Goal: Task Accomplishment & Management: Manage account settings

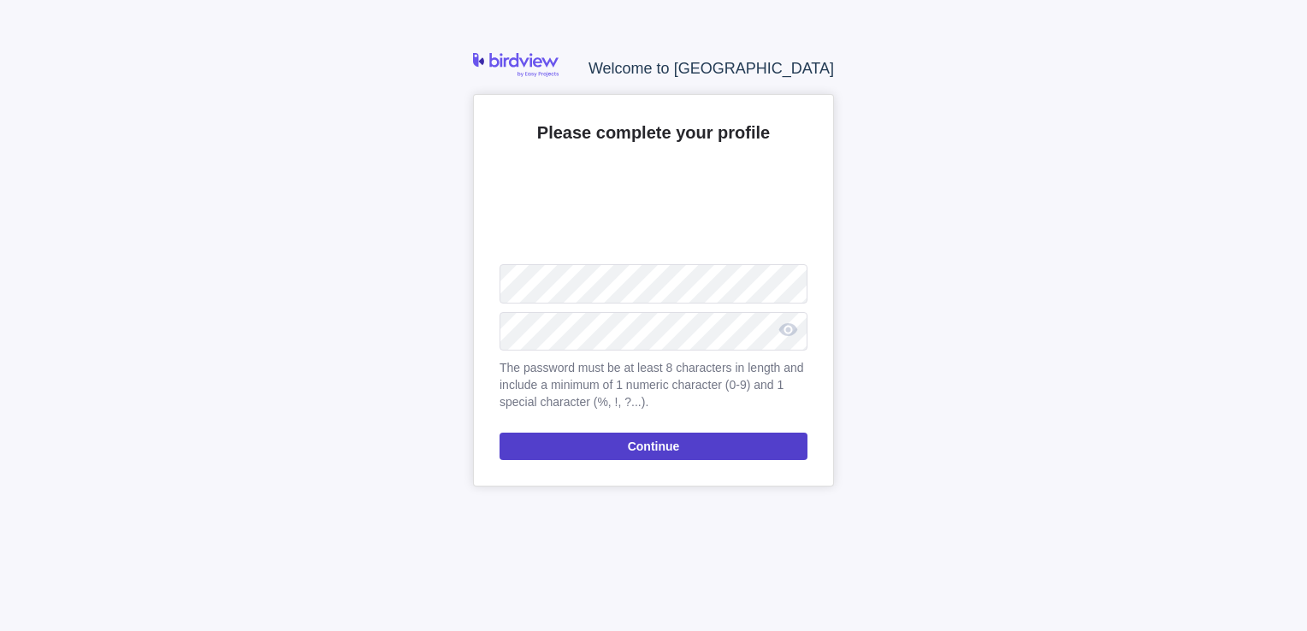
click at [585, 435] on span "Continue" at bounding box center [653, 446] width 308 height 27
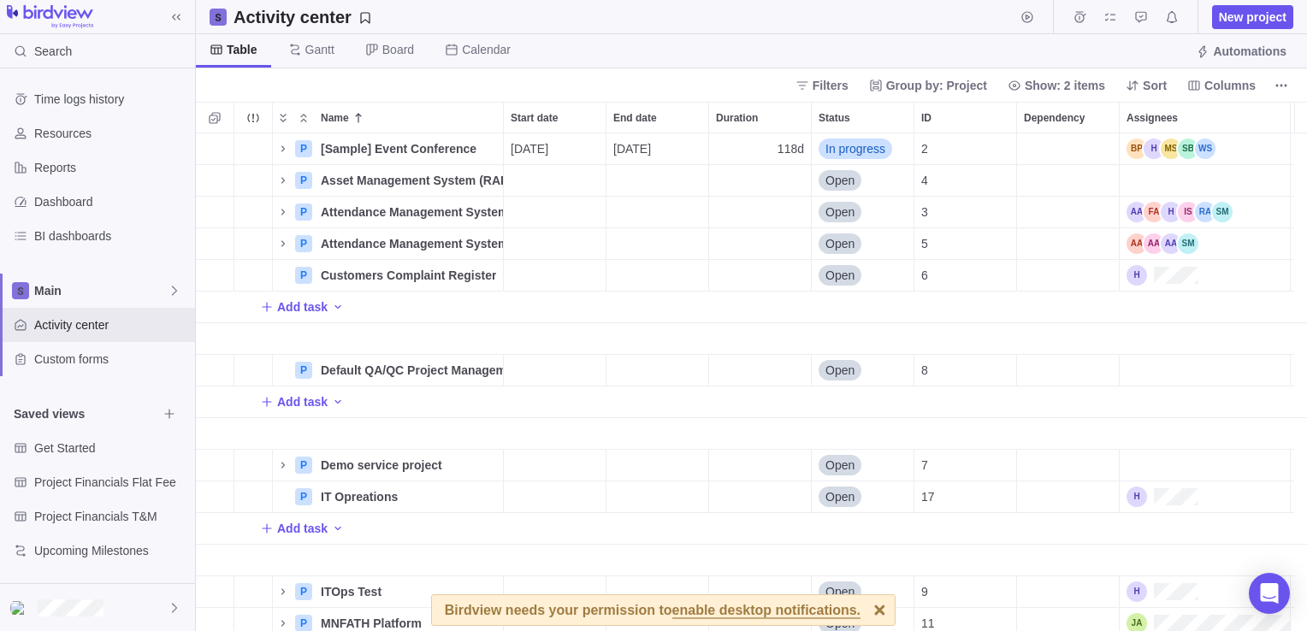
scroll to position [485, 1098]
click at [94, 200] on span "Dashboard" at bounding box center [111, 201] width 154 height 17
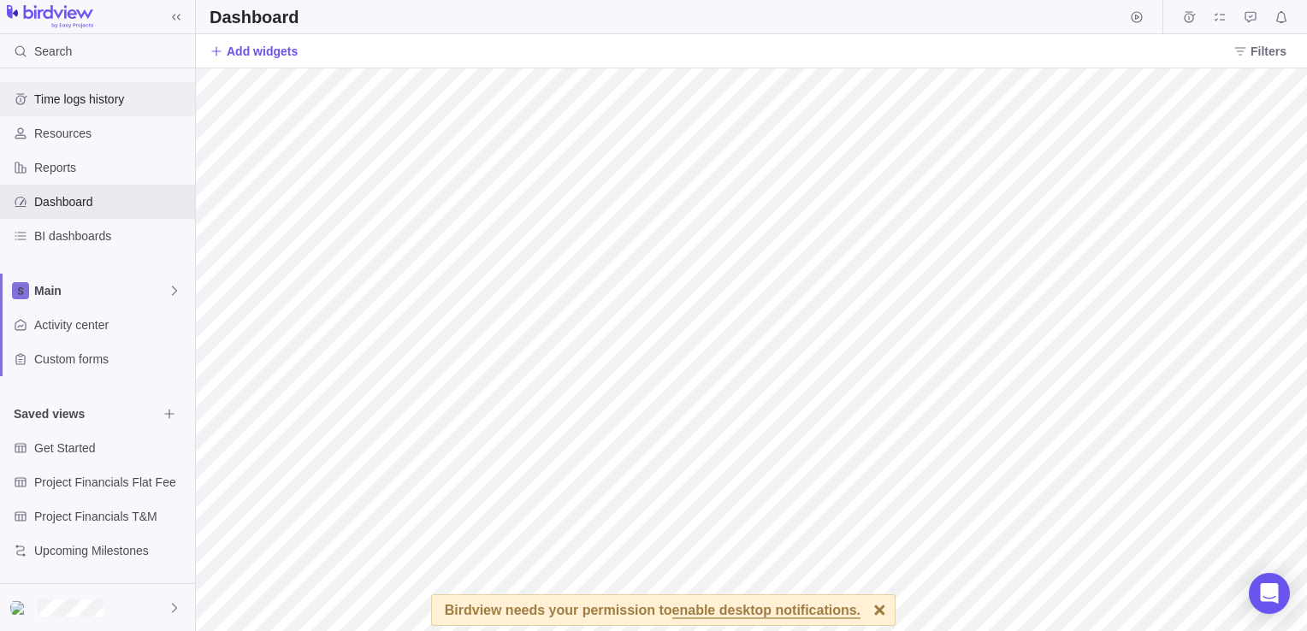
click at [71, 101] on span "Time logs history" at bounding box center [111, 99] width 154 height 17
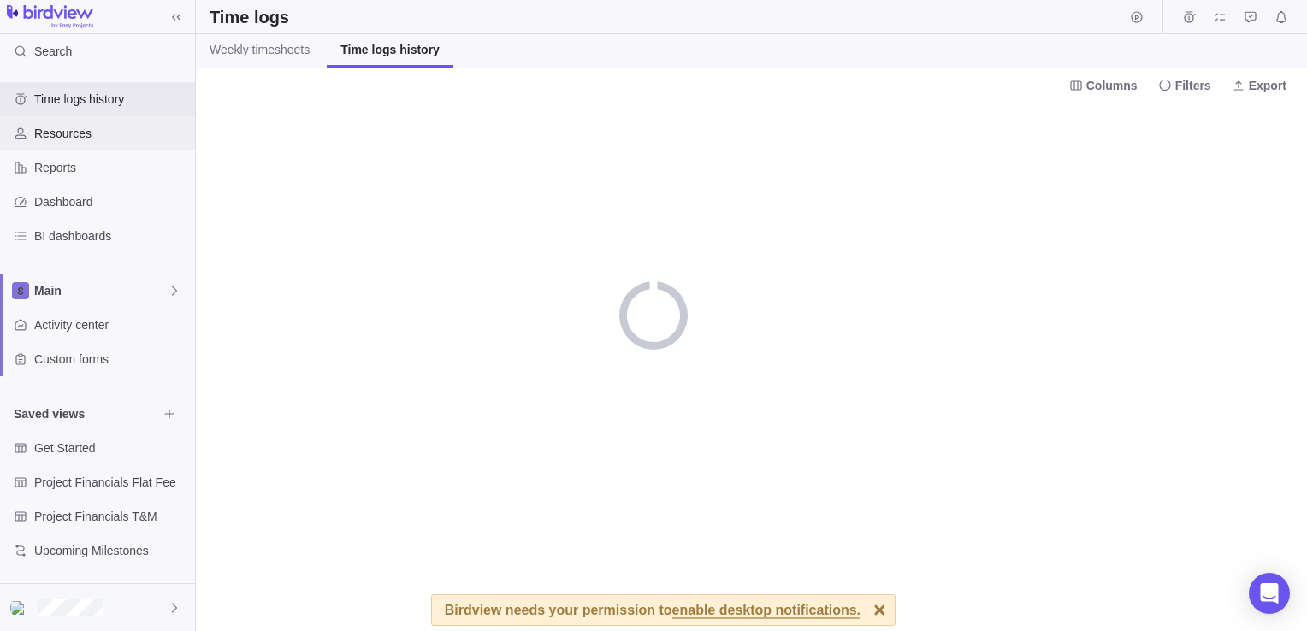
click at [71, 128] on span "Resources" at bounding box center [111, 133] width 154 height 17
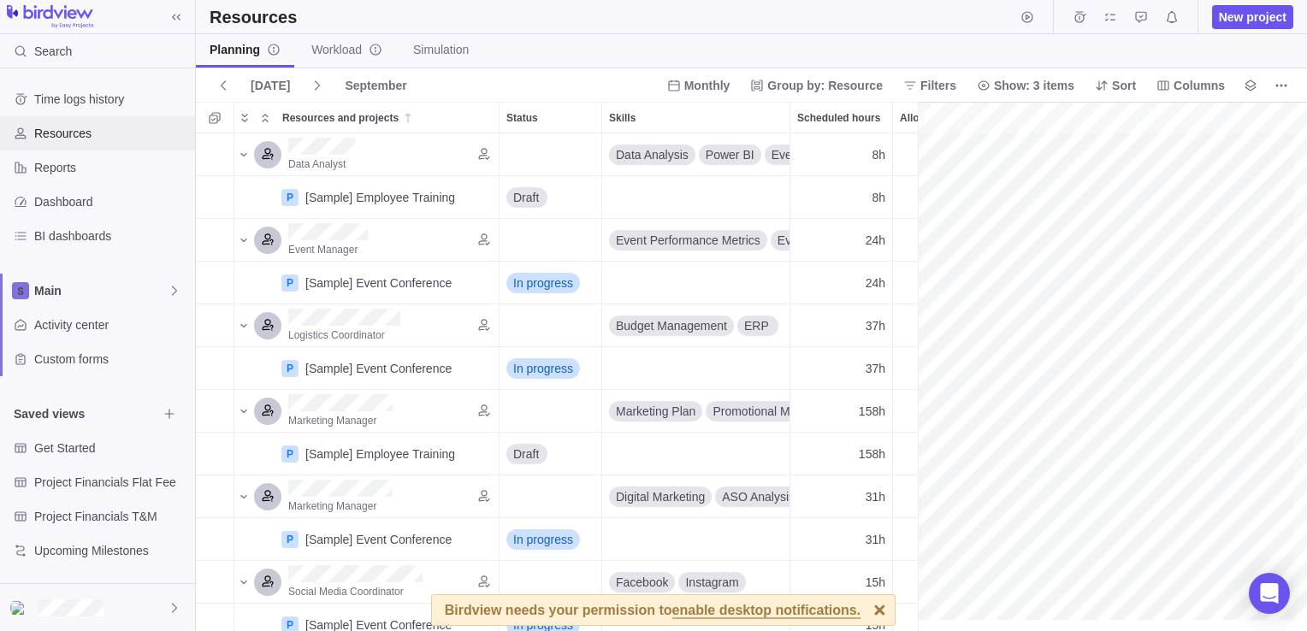
scroll to position [0, 297]
click at [41, 173] on span "Reports" at bounding box center [111, 167] width 154 height 17
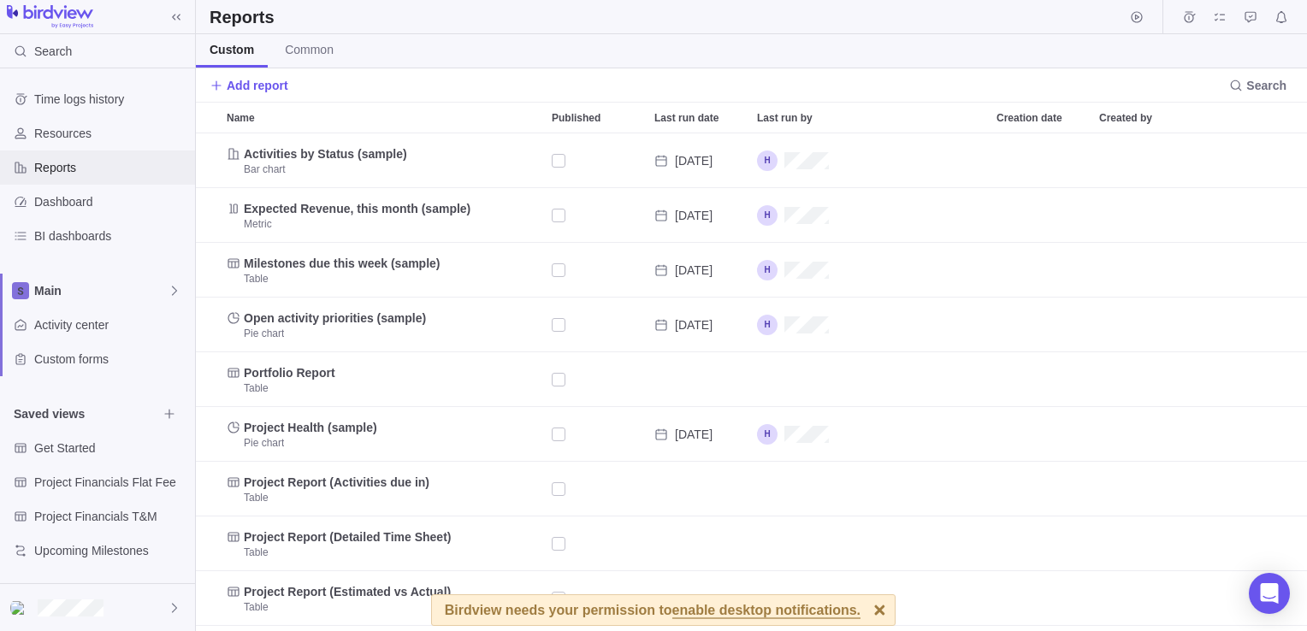
scroll to position [485, 1098]
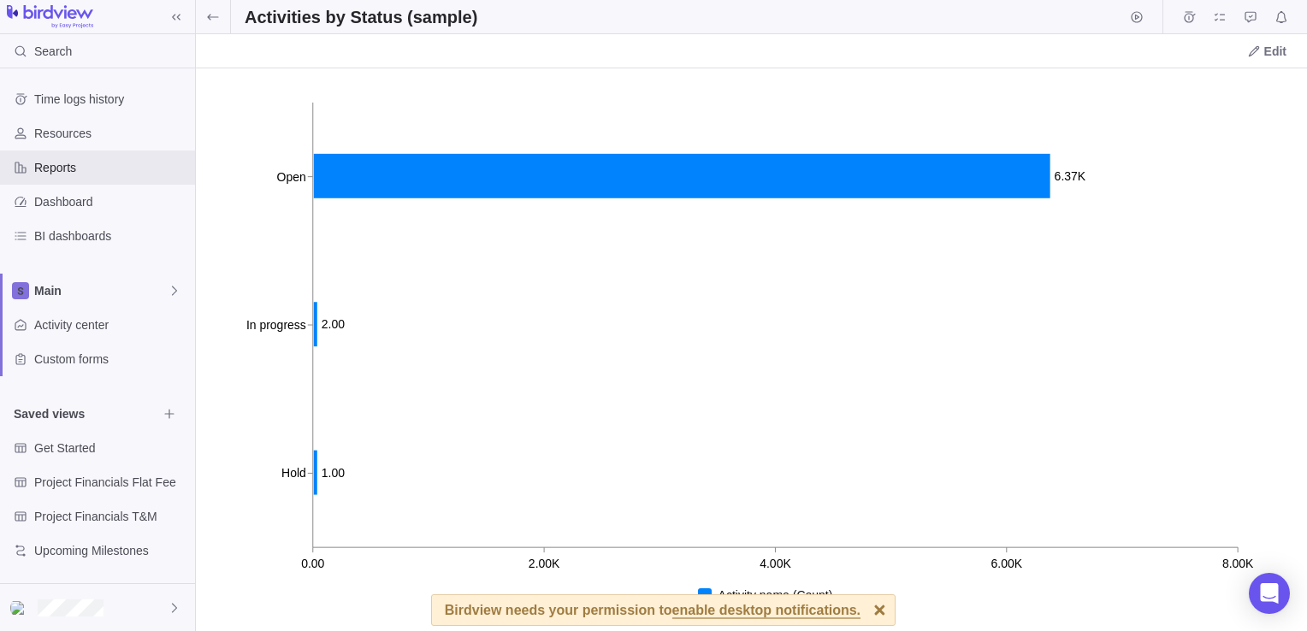
click at [693, 610] on span "enable desktop notifications." at bounding box center [766, 611] width 188 height 15
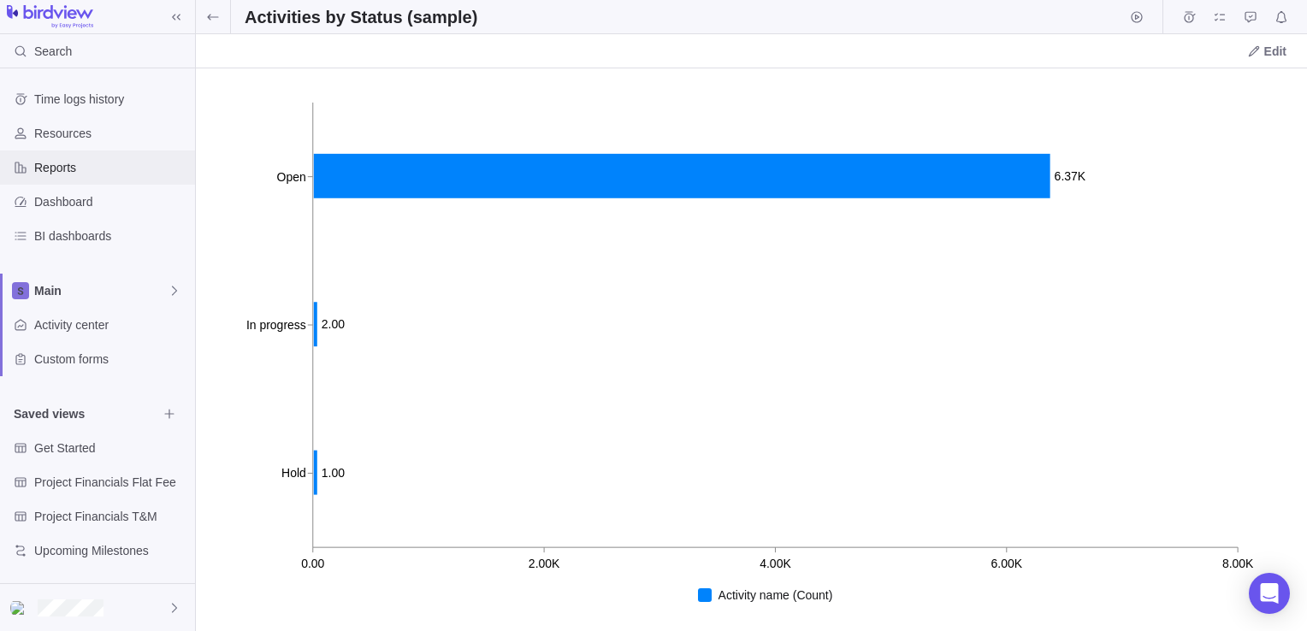
click at [61, 162] on span "Reports" at bounding box center [111, 167] width 154 height 17
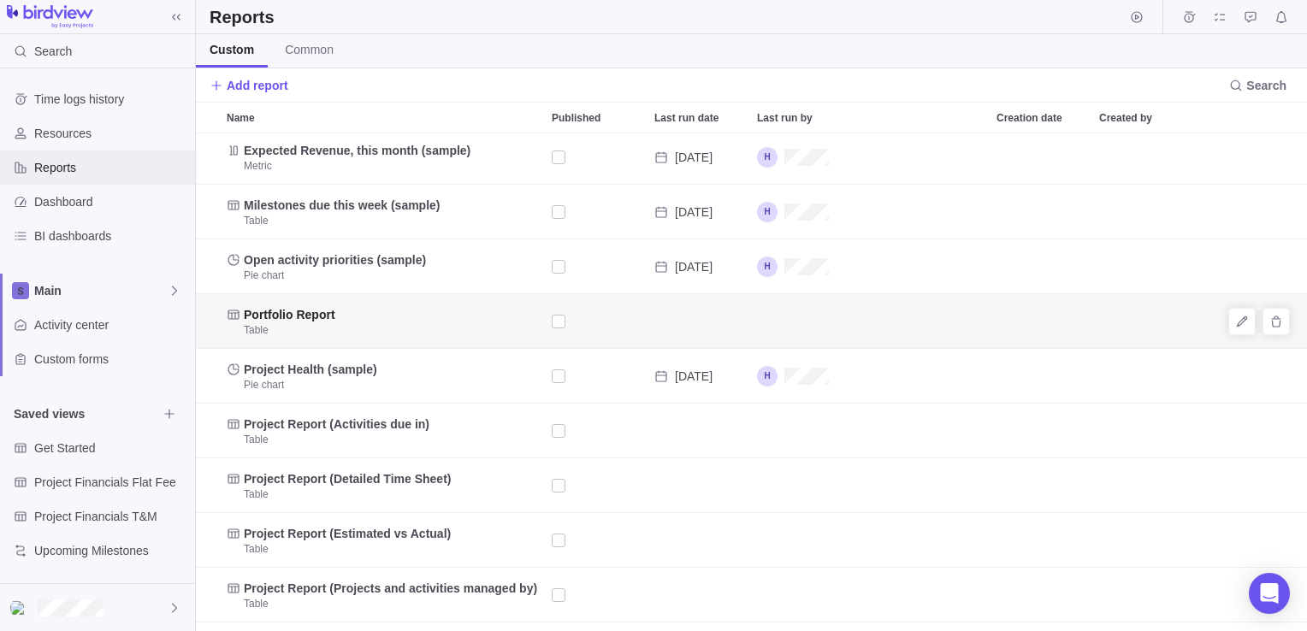
scroll to position [86, 0]
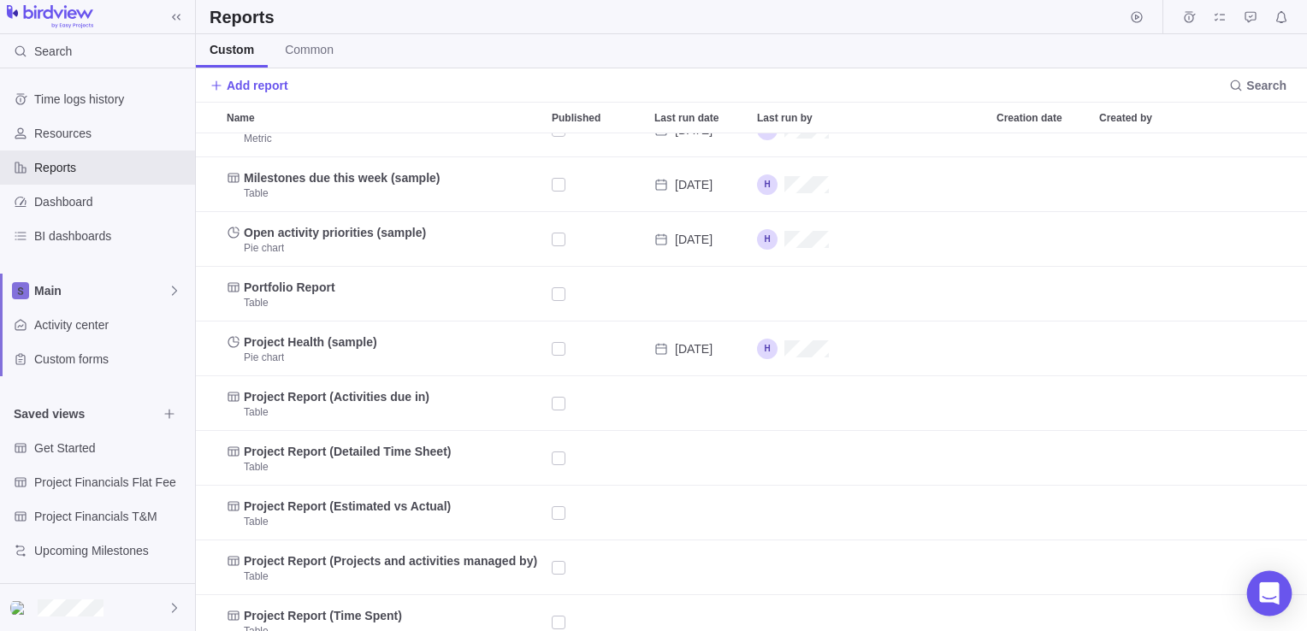
click at [1274, 596] on icon "Open Intercom Messenger" at bounding box center [1269, 593] width 22 height 22
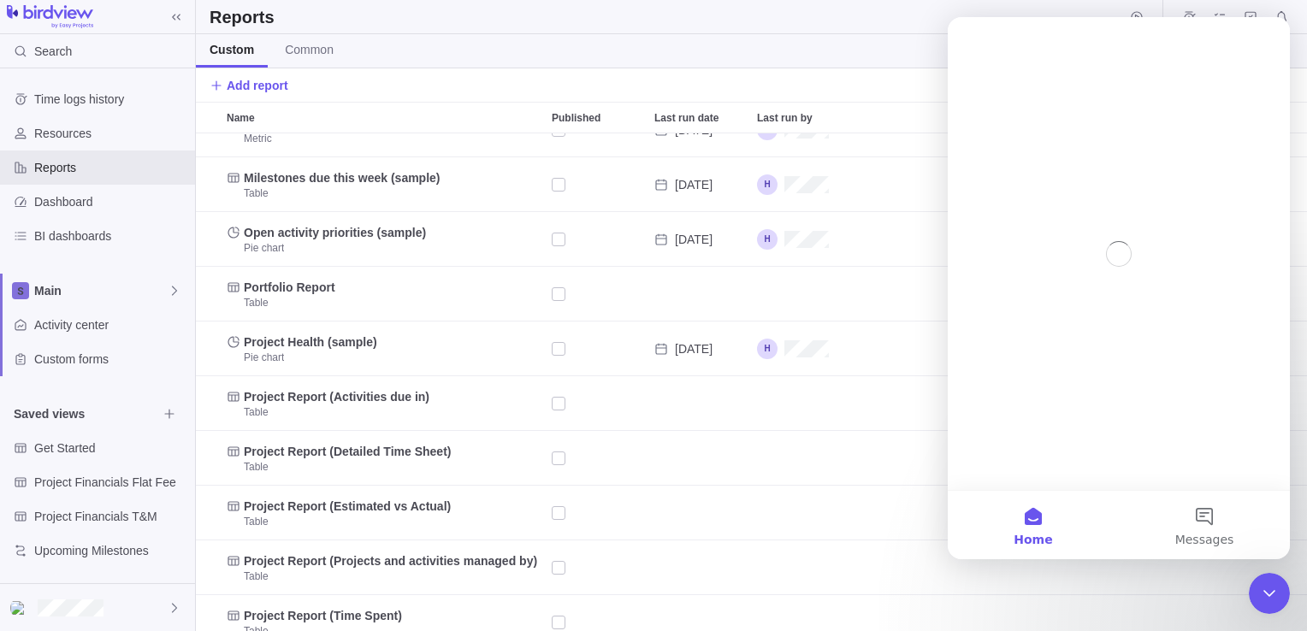
scroll to position [0, 0]
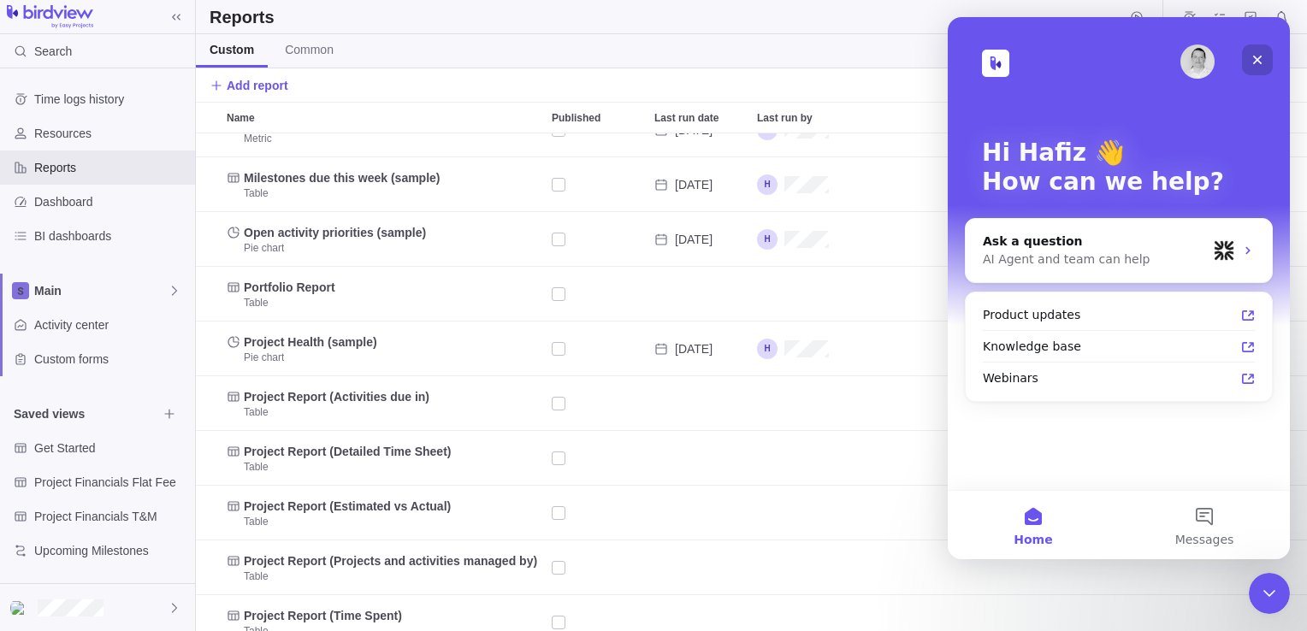
click at [1262, 62] on icon "Close" at bounding box center [1257, 60] width 14 height 14
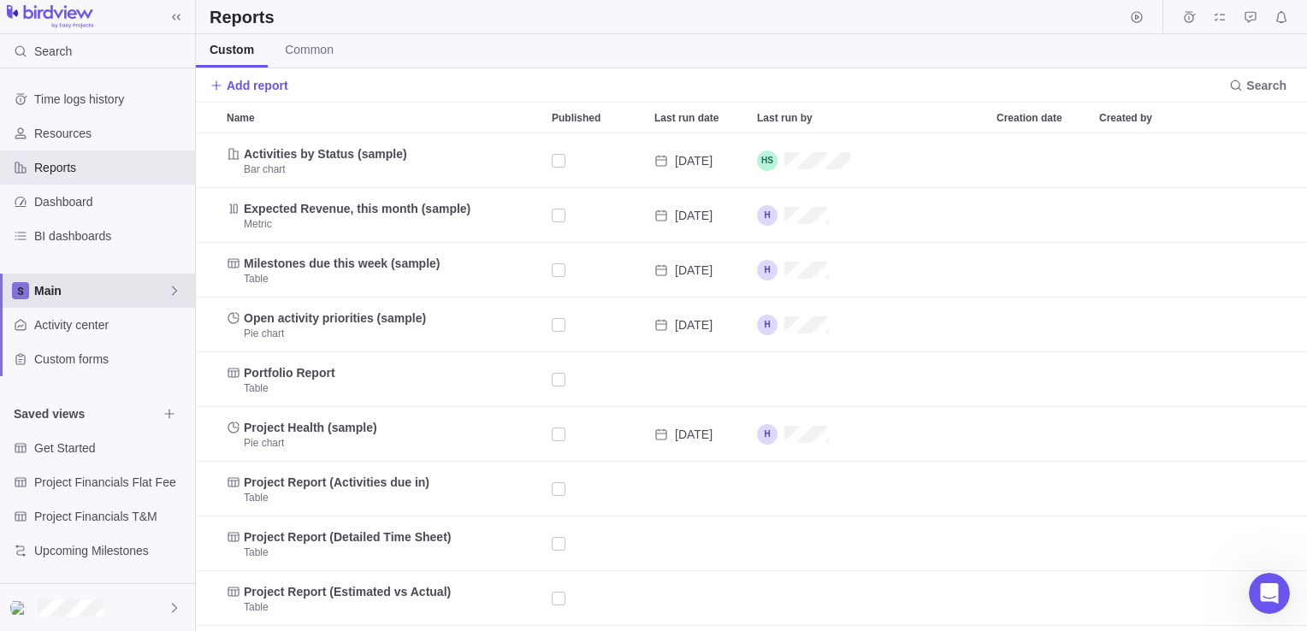
click at [173, 291] on icon at bounding box center [175, 291] width 14 height 14
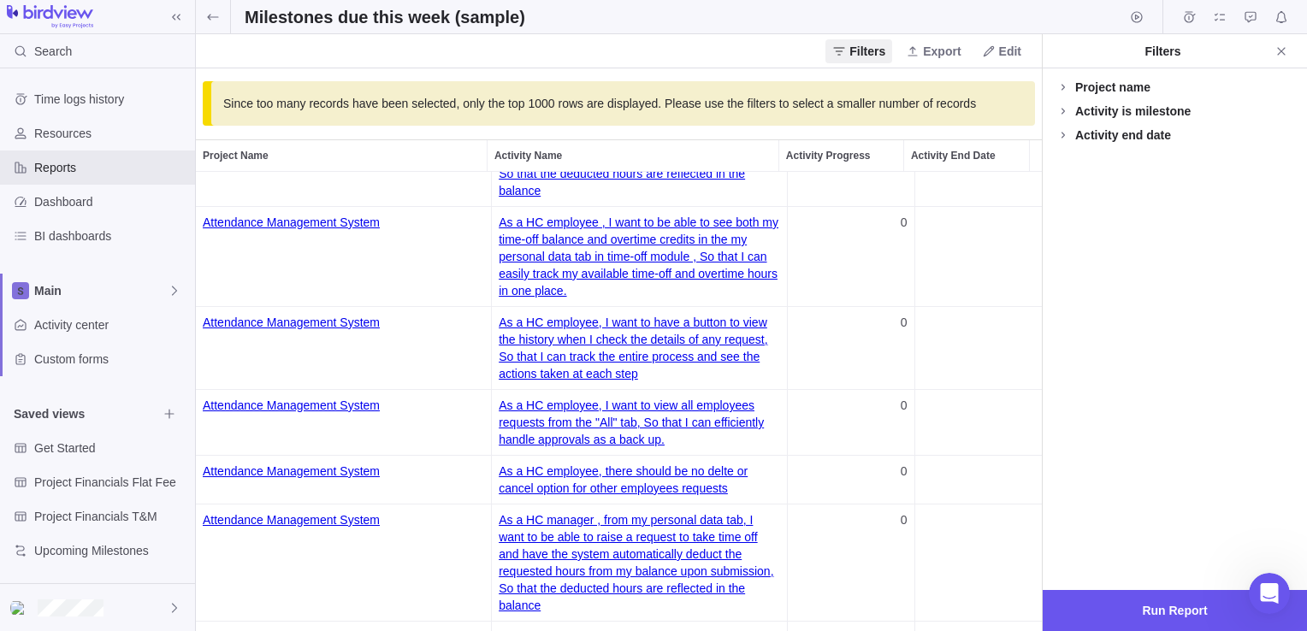
scroll to position [1710, 0]
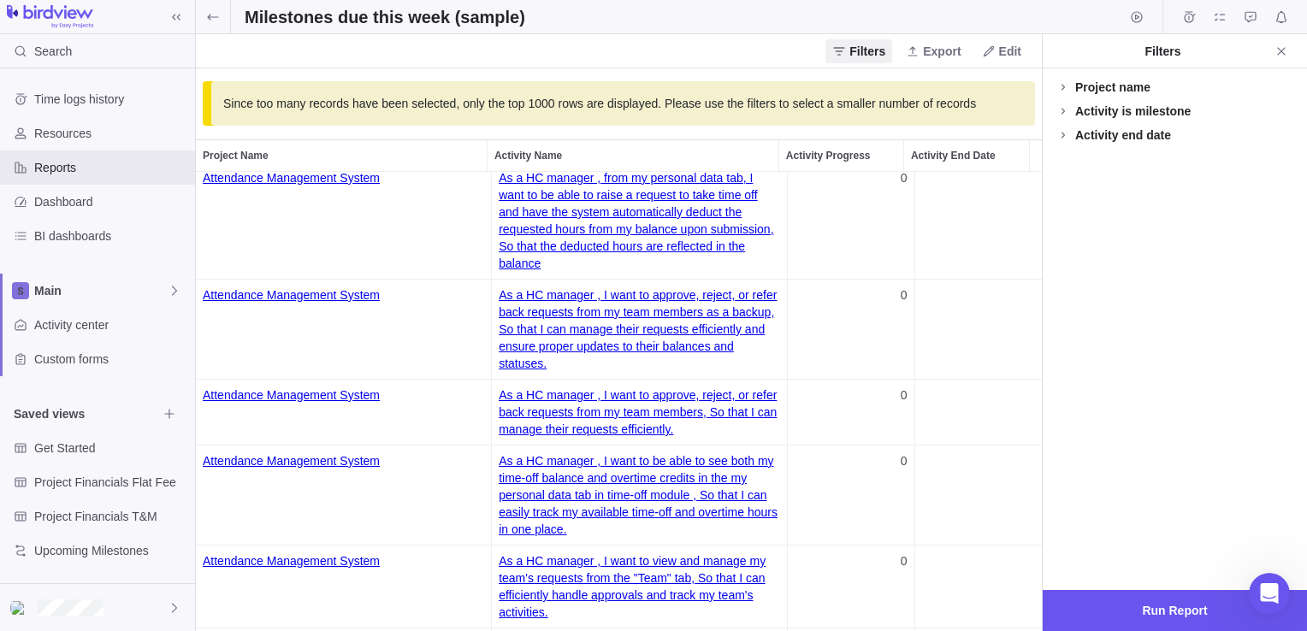
click at [315, 296] on link "Attendance Management System" at bounding box center [343, 295] width 281 height 31
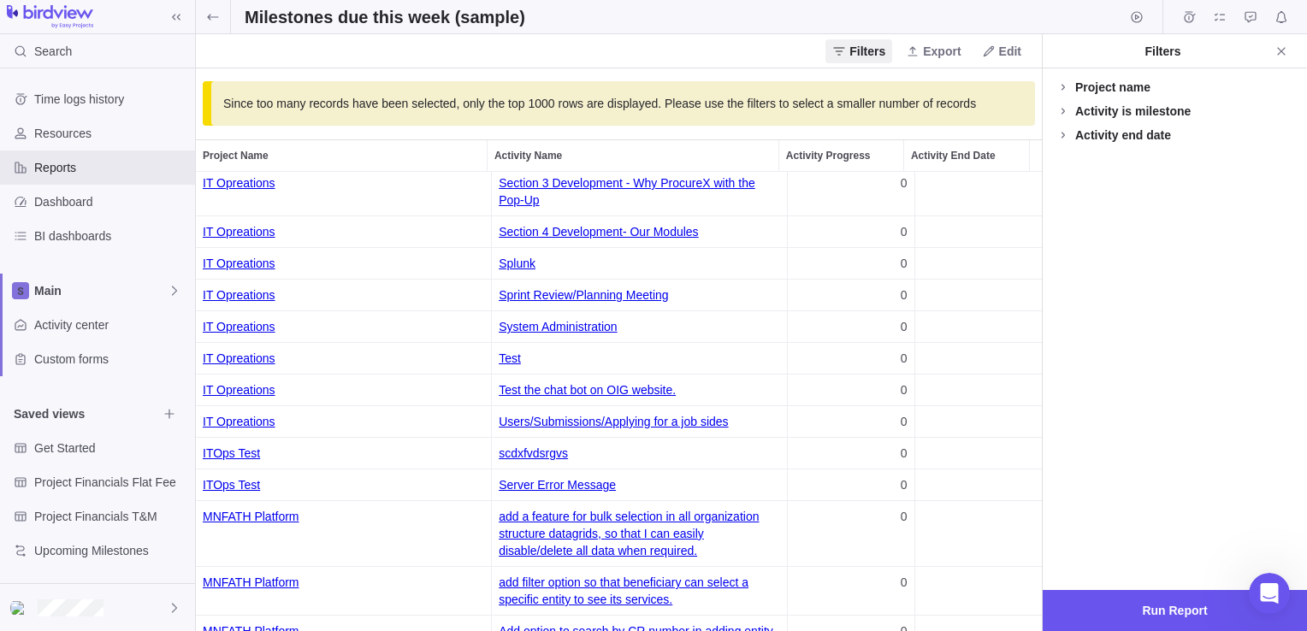
scroll to position [48831, 0]
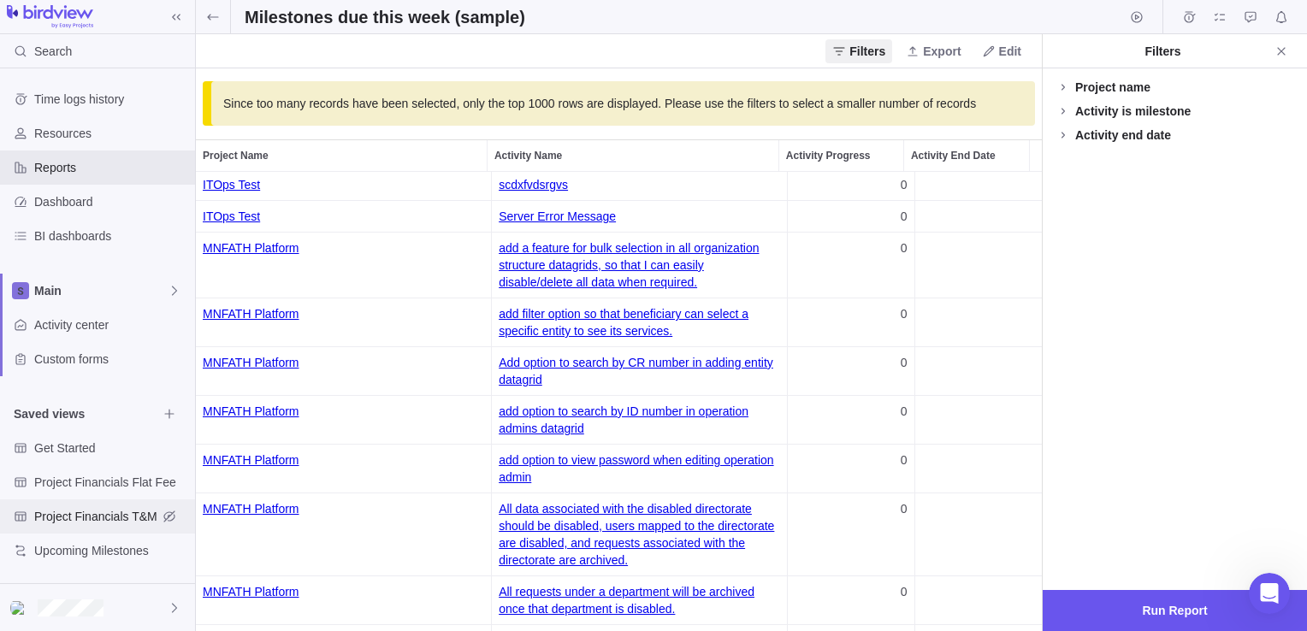
click at [145, 513] on span "Project Financials T&M" at bounding box center [95, 516] width 123 height 17
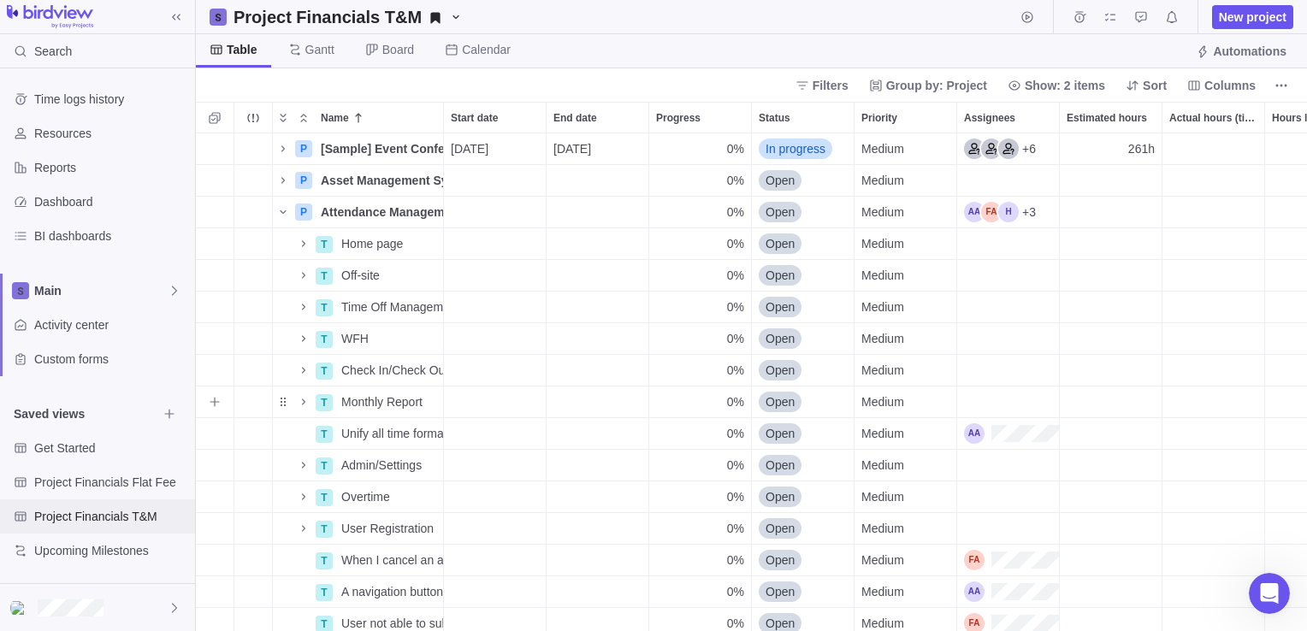
scroll to position [485, 1098]
click at [280, 214] on icon "Name" at bounding box center [283, 212] width 14 height 14
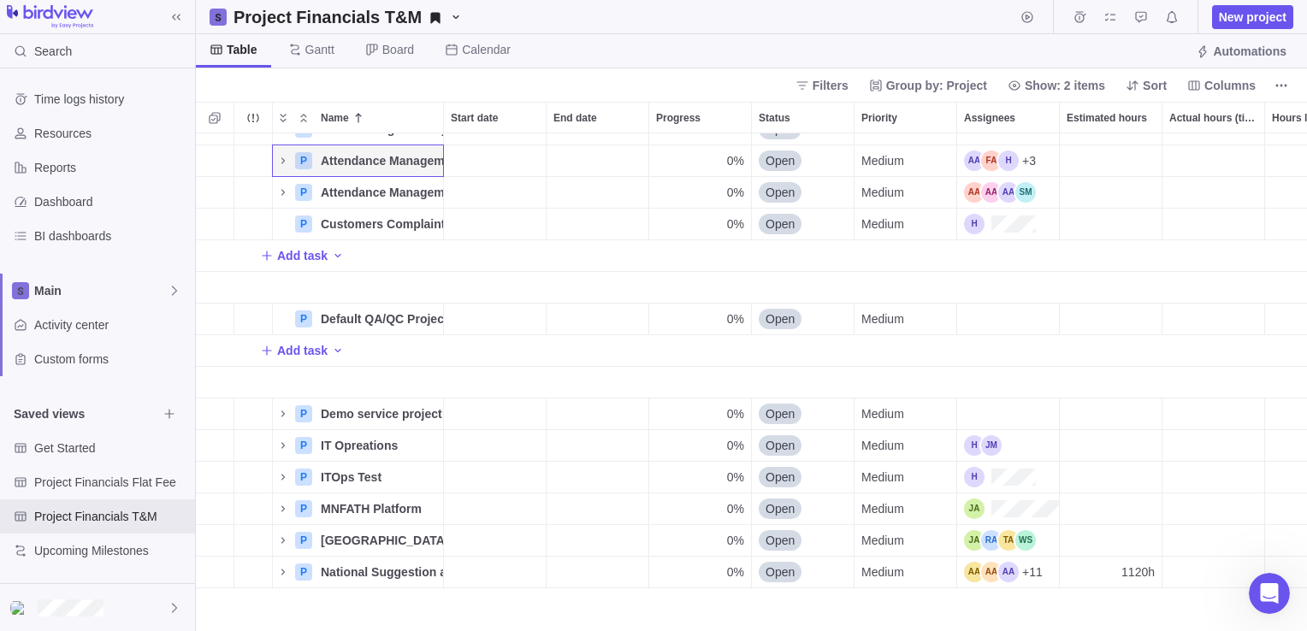
scroll to position [0, 0]
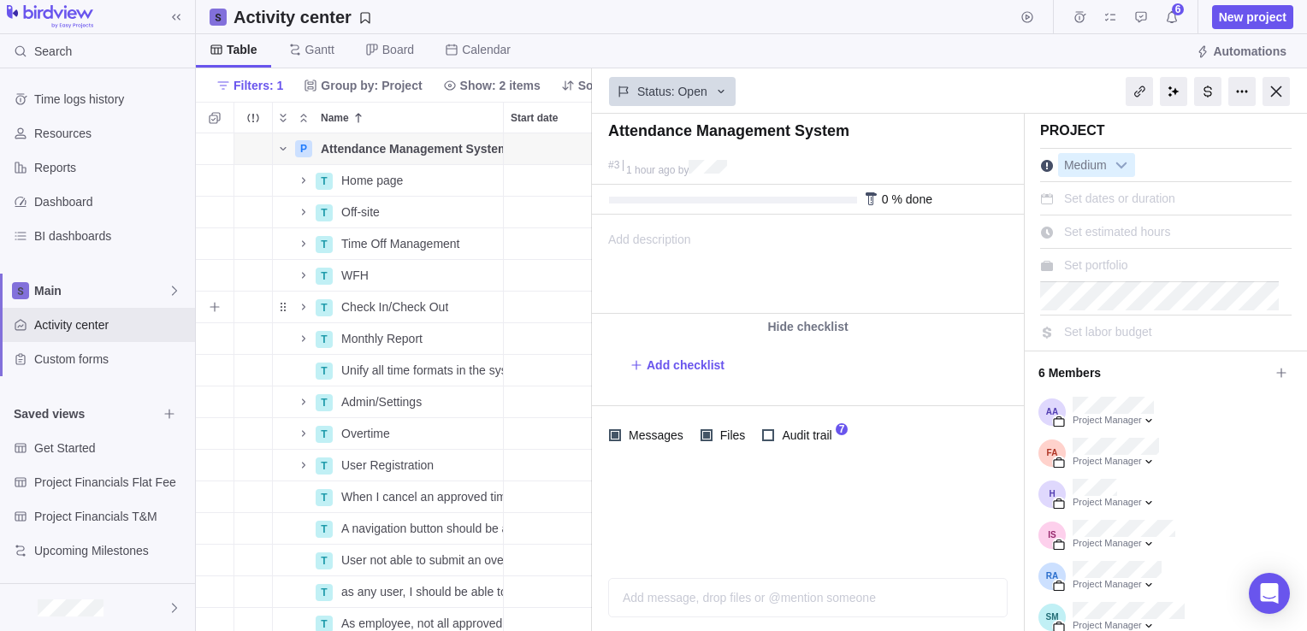
scroll to position [485, 383]
click at [705, 227] on div "Add description ... read all" at bounding box center [807, 263] width 428 height 97
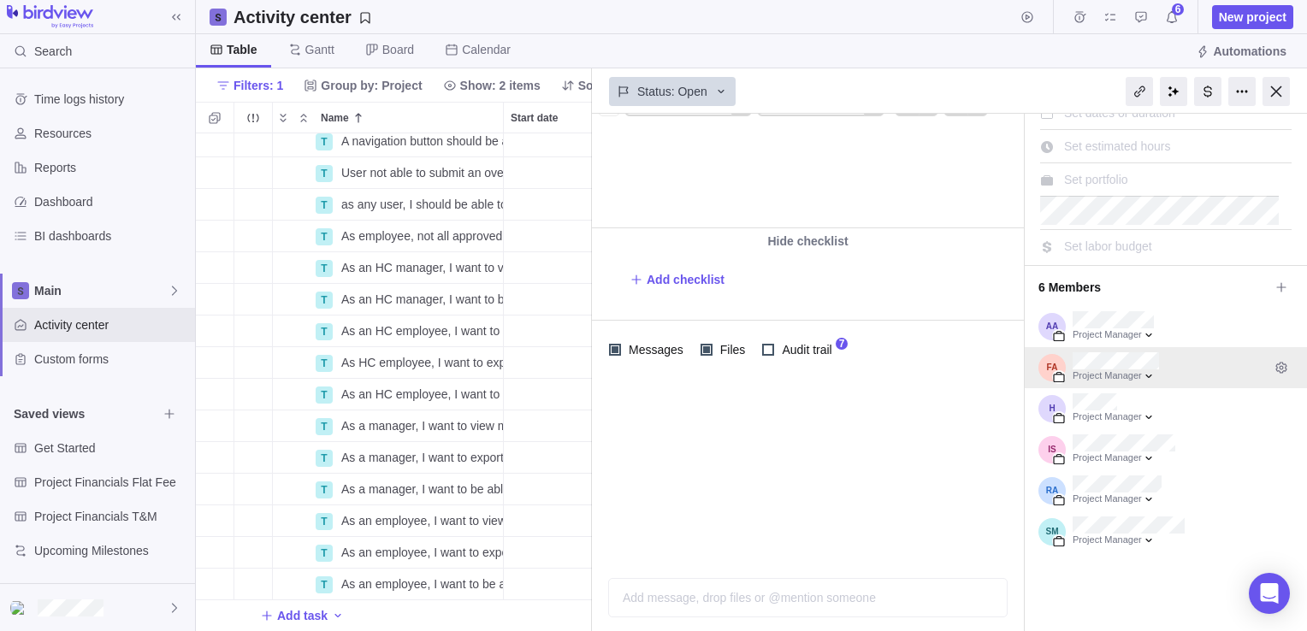
scroll to position [86, 0]
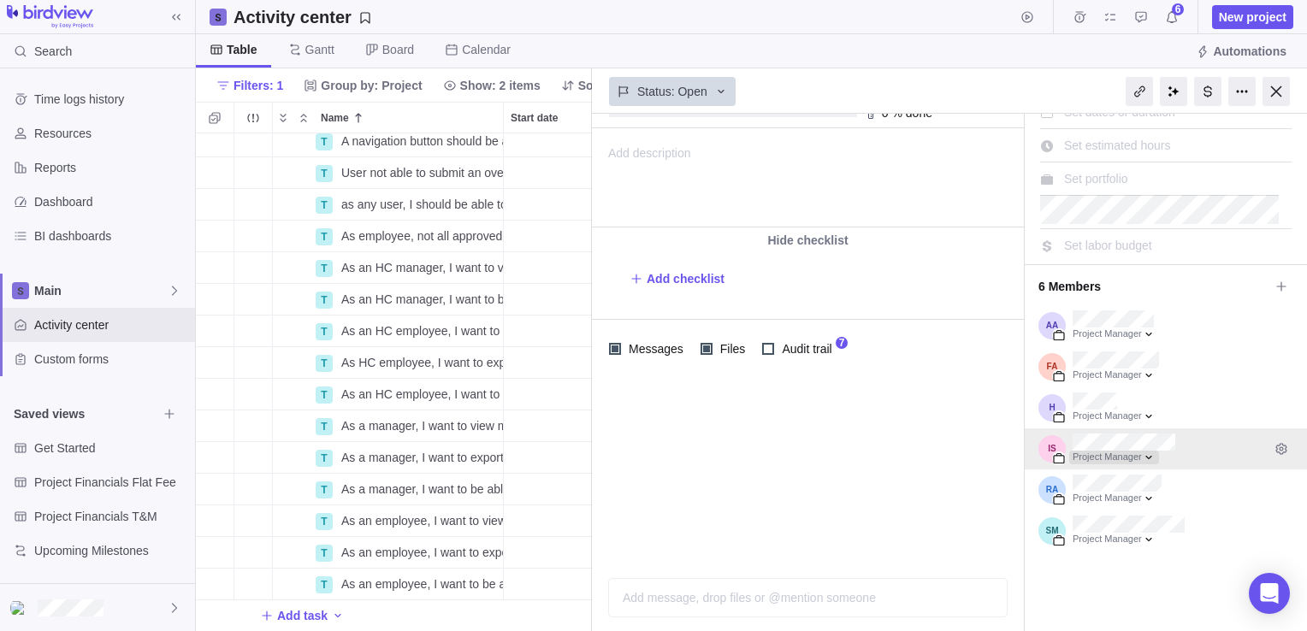
click at [1147, 460] on div at bounding box center [1114, 458] width 90 height 14
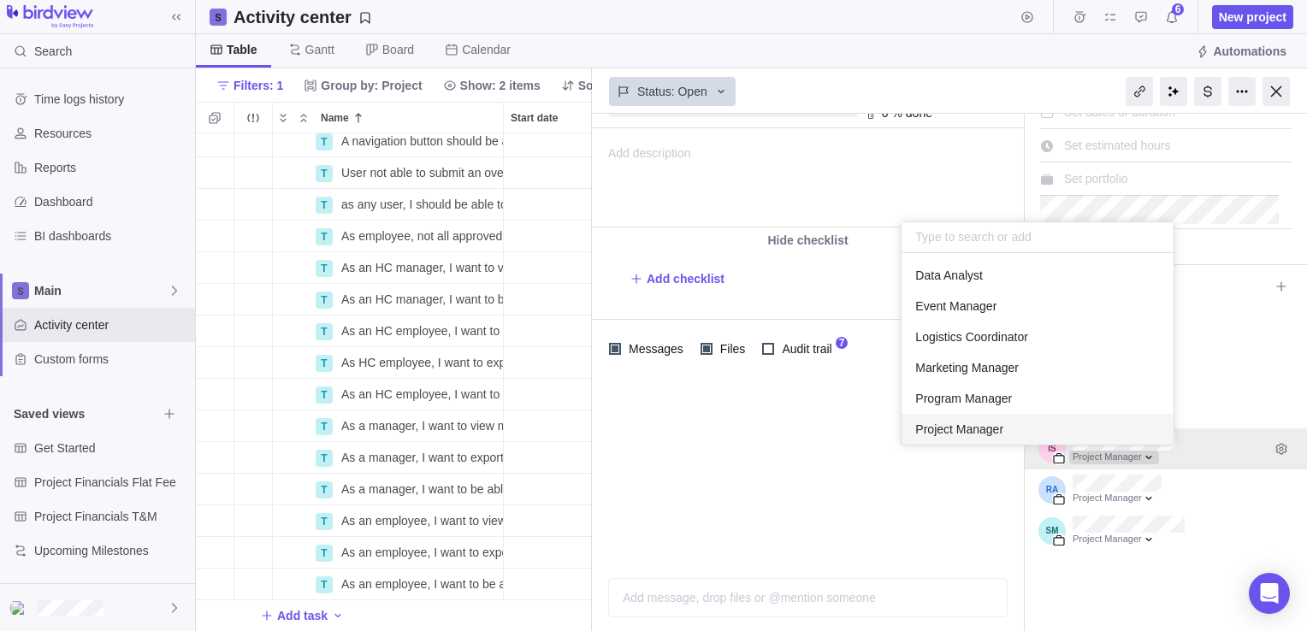
scroll to position [178, 259]
click at [1147, 460] on div at bounding box center [1114, 458] width 90 height 14
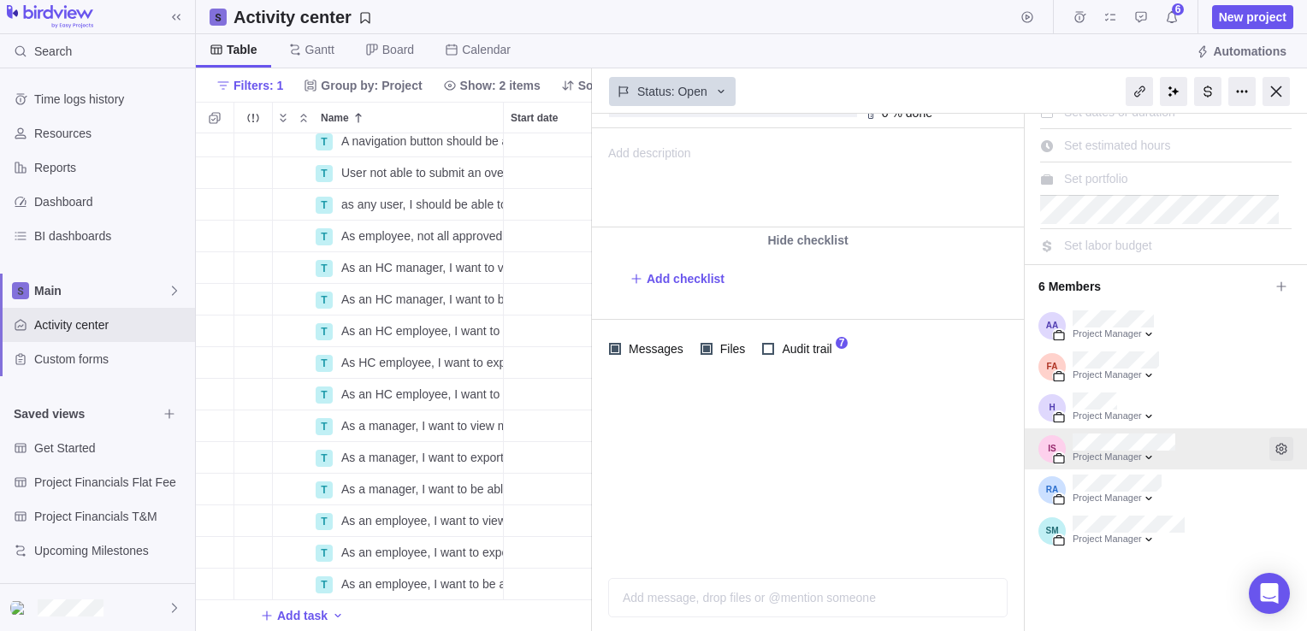
click at [1274, 446] on icon "Edit access level and permissions" at bounding box center [1281, 449] width 14 height 14
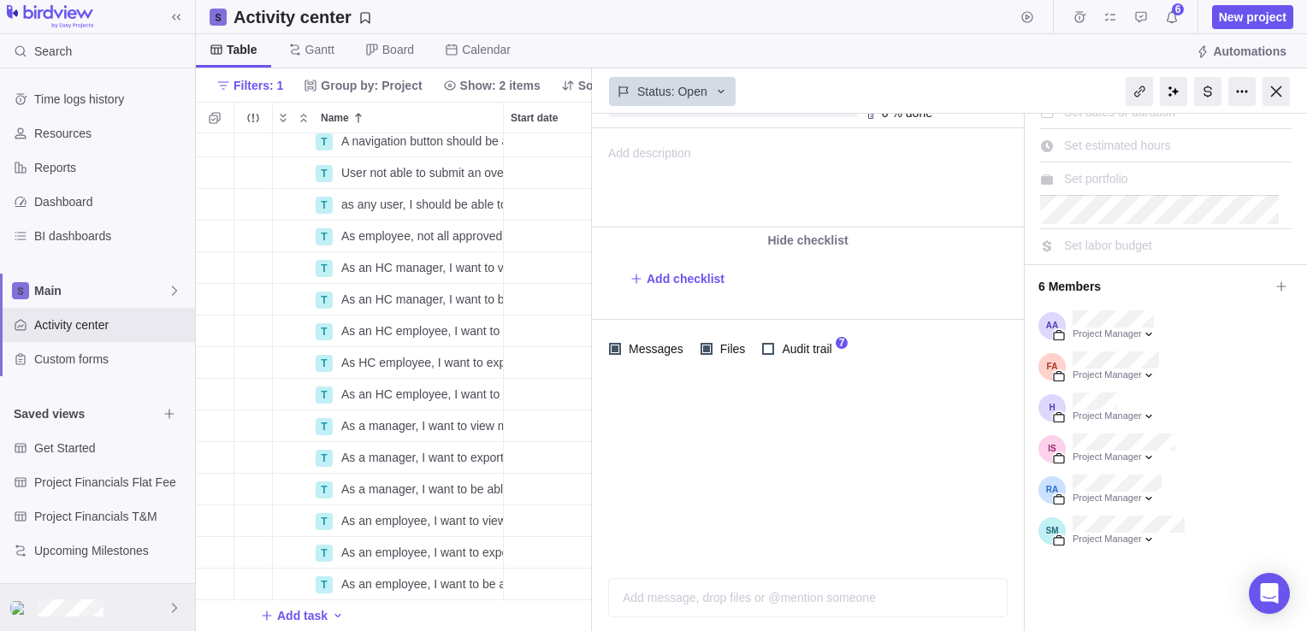
click at [133, 602] on div at bounding box center [97, 607] width 195 height 47
click at [56, 171] on span "Reports" at bounding box center [111, 167] width 154 height 17
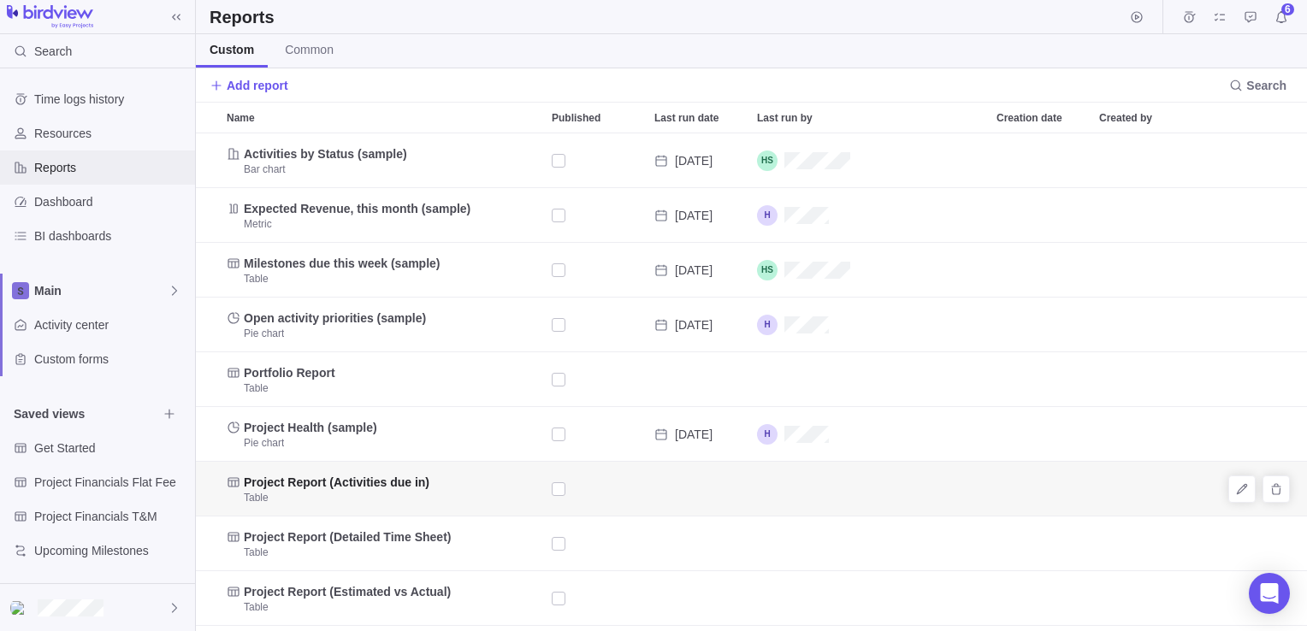
scroll to position [86, 0]
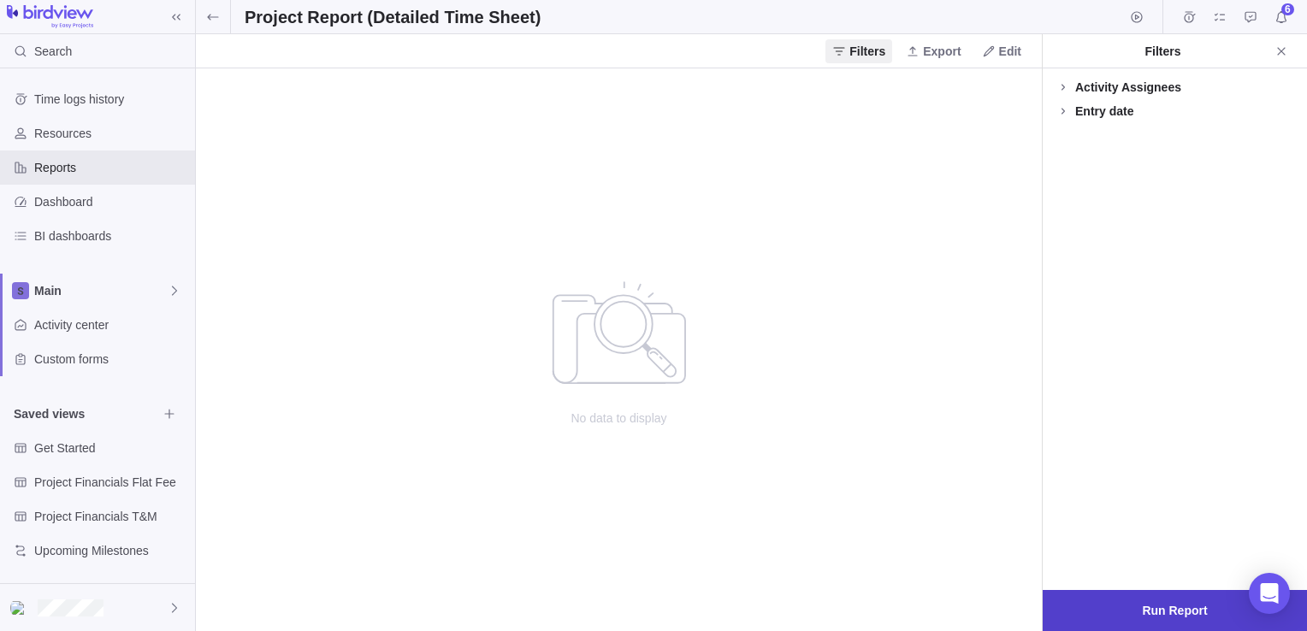
click at [1183, 614] on span "Run Report" at bounding box center [1174, 610] width 65 height 21
click at [1119, 90] on div "Activity Assignees" at bounding box center [1128, 87] width 106 height 17
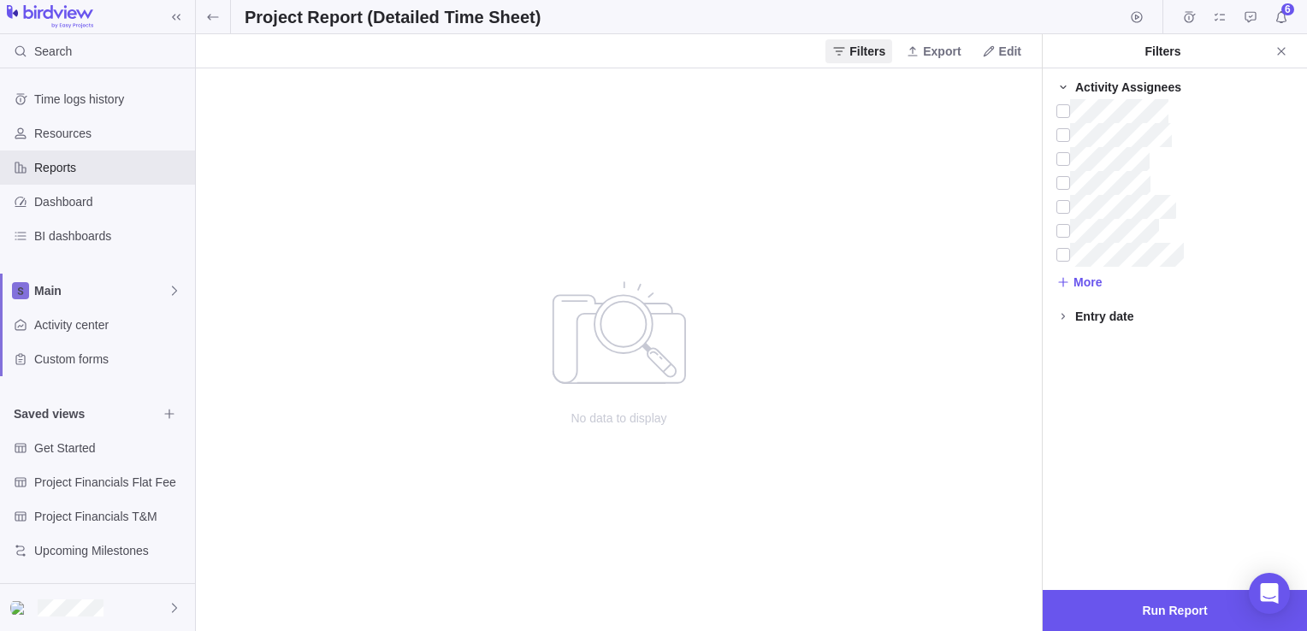
click at [1065, 86] on icon at bounding box center [1062, 87] width 6 height 3
click at [79, 170] on span "Reports" at bounding box center [111, 167] width 154 height 17
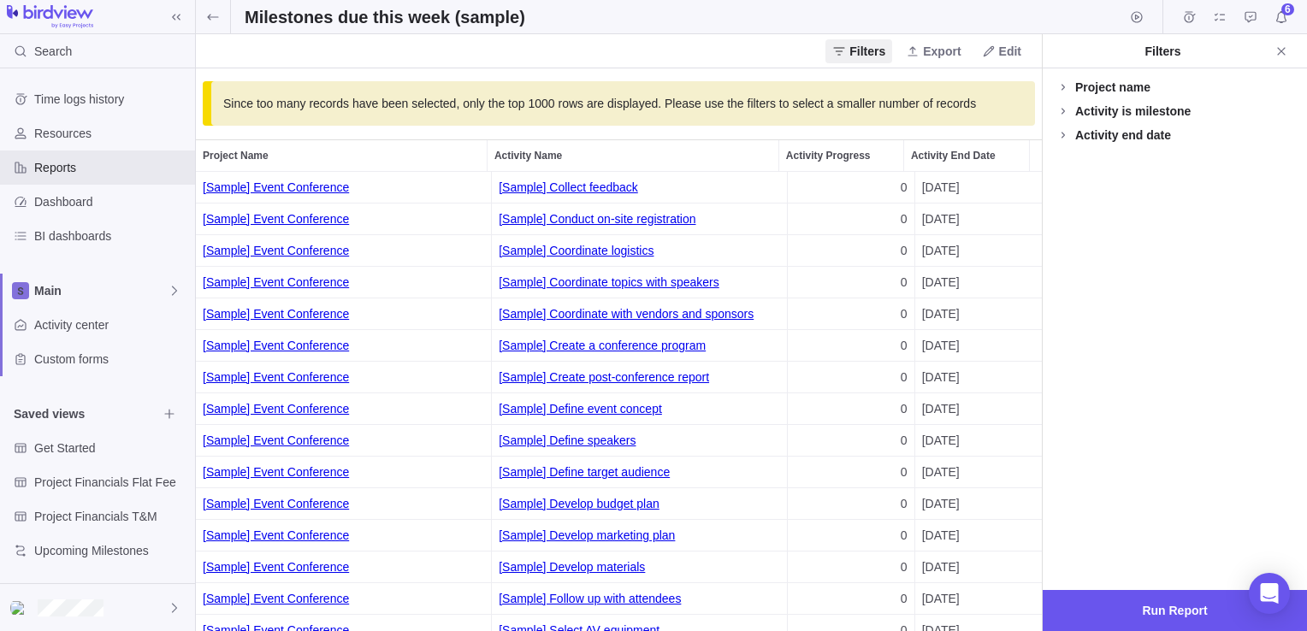
scroll to position [446, 832]
click at [43, 171] on span "Reports" at bounding box center [111, 167] width 154 height 17
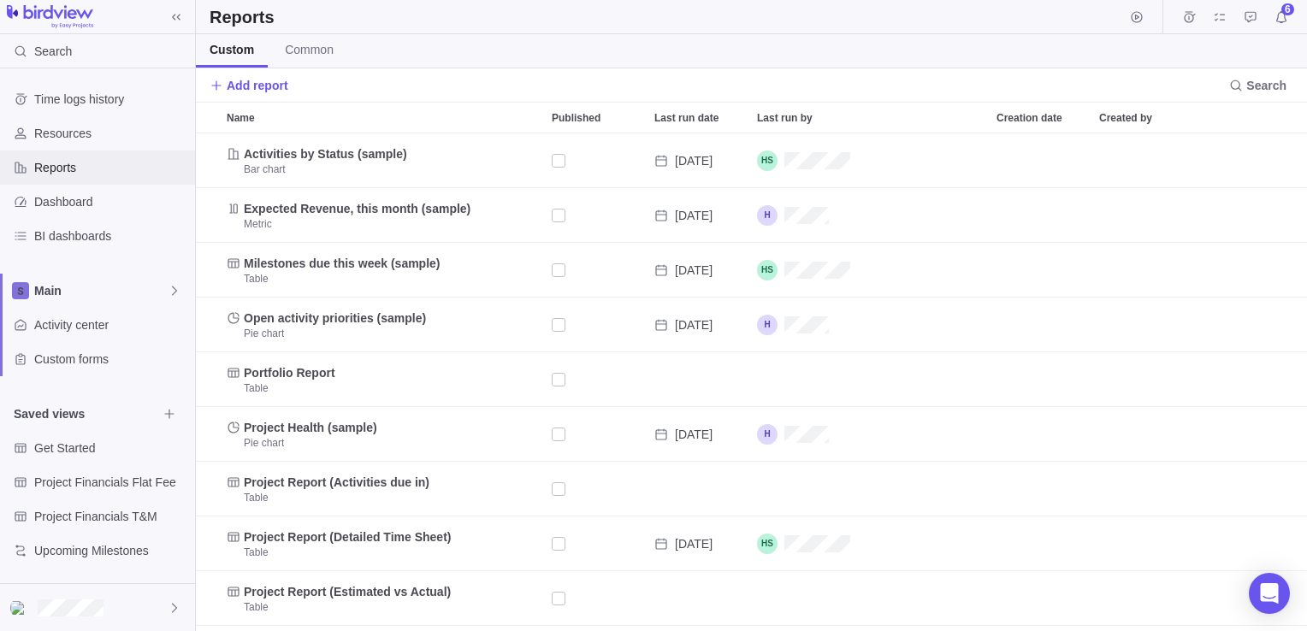
scroll to position [485, 1098]
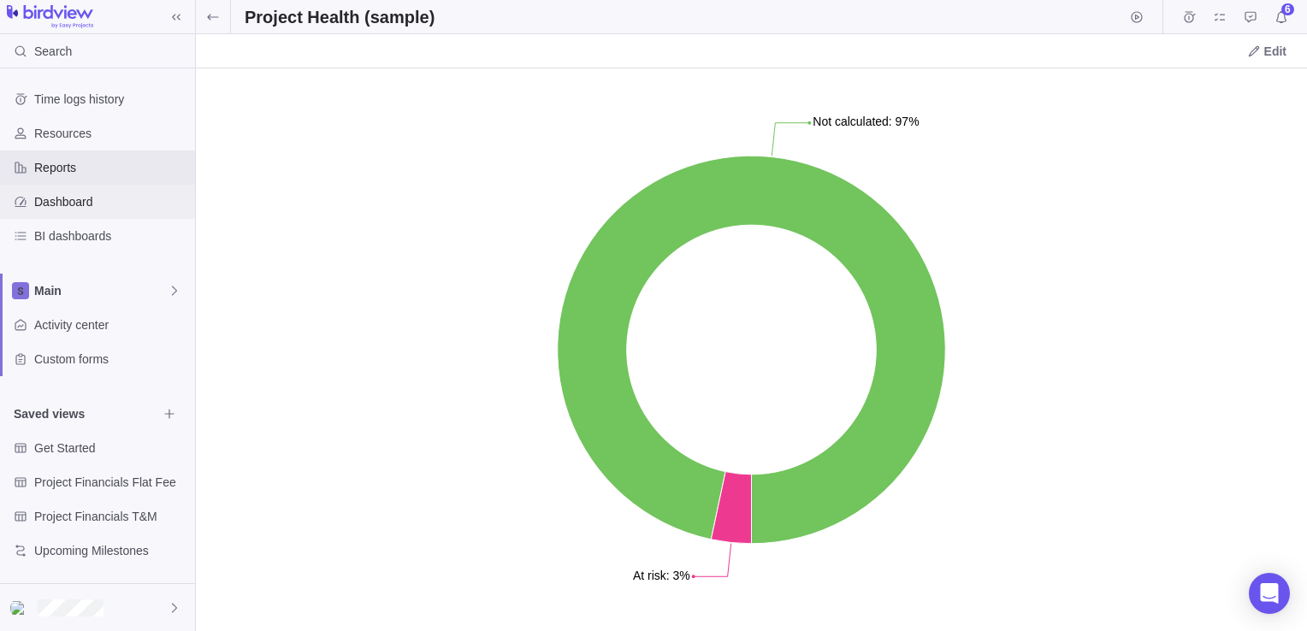
drag, startPoint x: 599, startPoint y: 482, endPoint x: 64, endPoint y: 206, distance: 601.6
click at [64, 206] on span "Dashboard" at bounding box center [111, 201] width 154 height 17
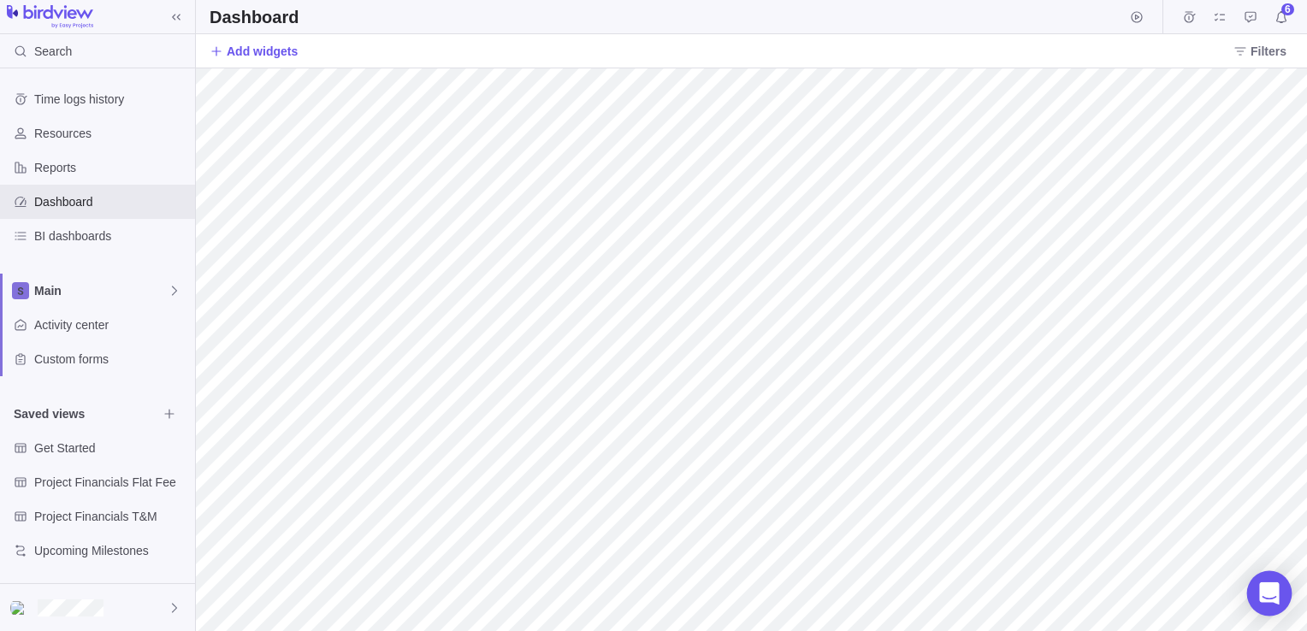
click at [1262, 590] on icon "Open Intercom Messenger" at bounding box center [1269, 593] width 20 height 22
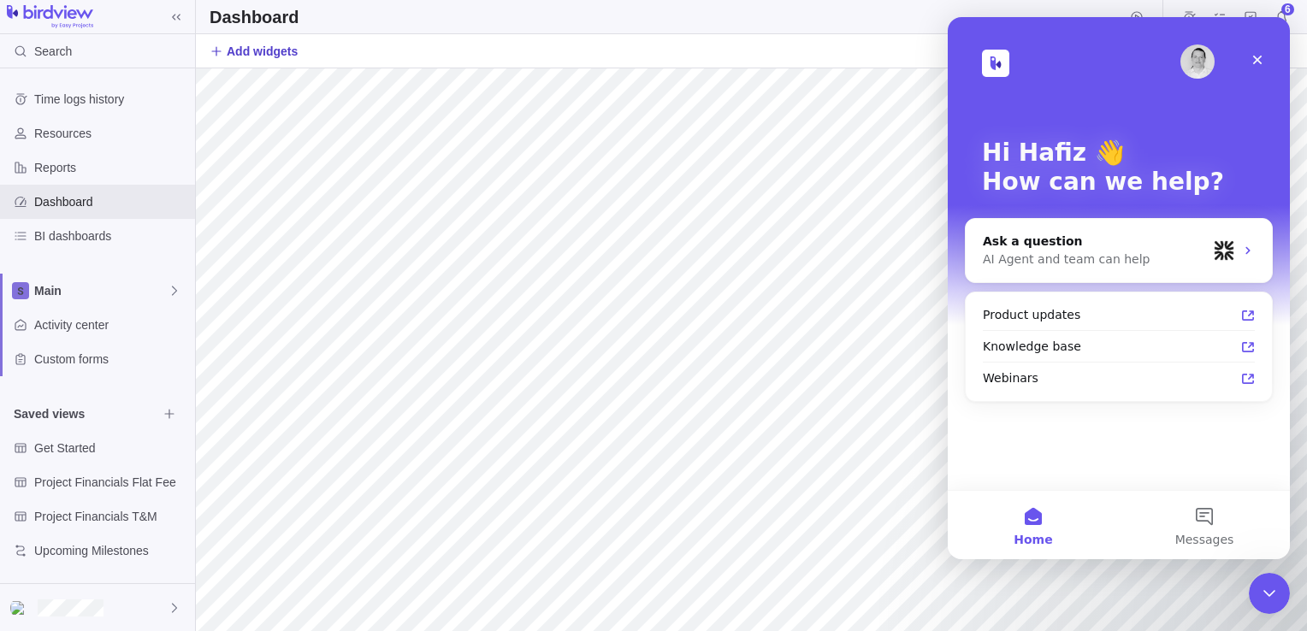
click at [272, 44] on span "Add widgets" at bounding box center [262, 51] width 71 height 17
click at [263, 48] on span "Add widgets" at bounding box center [262, 51] width 71 height 17
click at [1262, 56] on icon "Close" at bounding box center [1257, 60] width 14 height 14
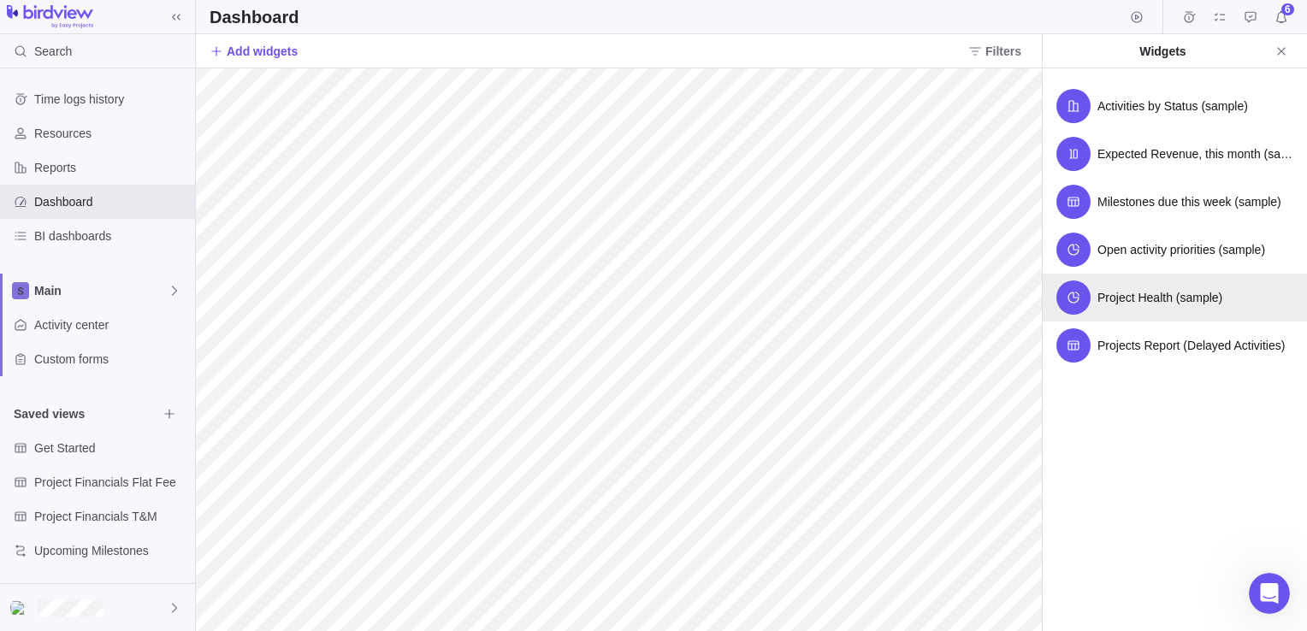
click at [1166, 297] on span "Project Health (sample)" at bounding box center [1159, 297] width 125 height 17
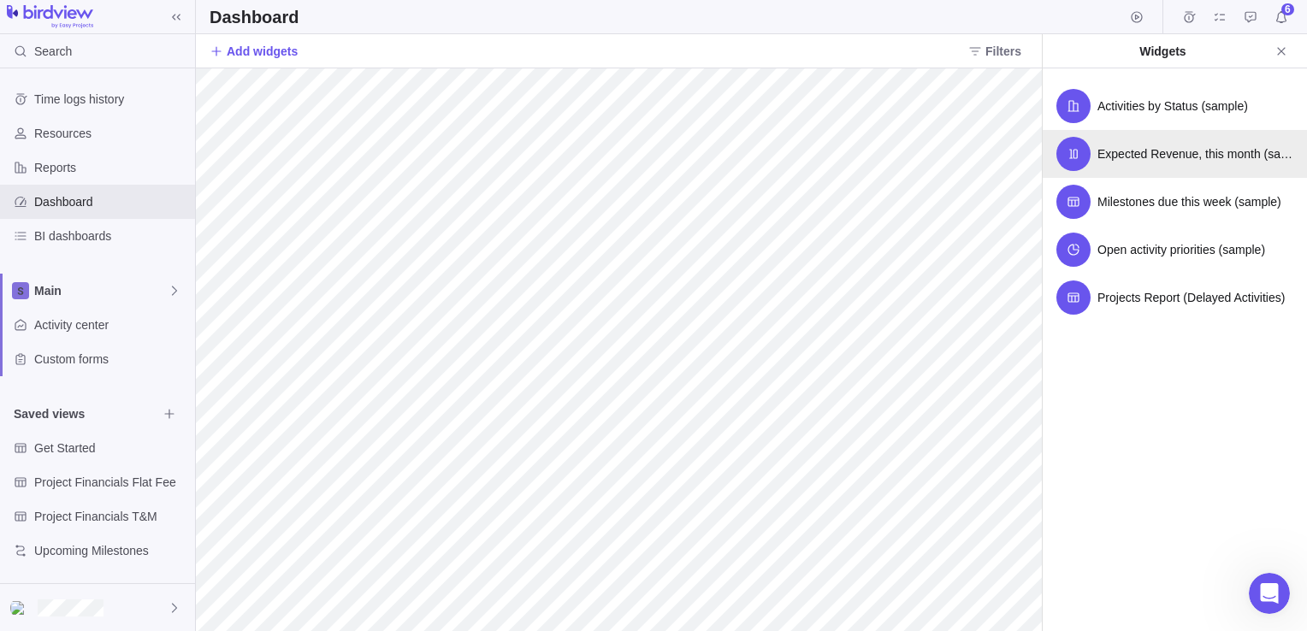
click at [1150, 162] on div "Expected Revenue, this month (sample)" at bounding box center [1174, 154] width 264 height 48
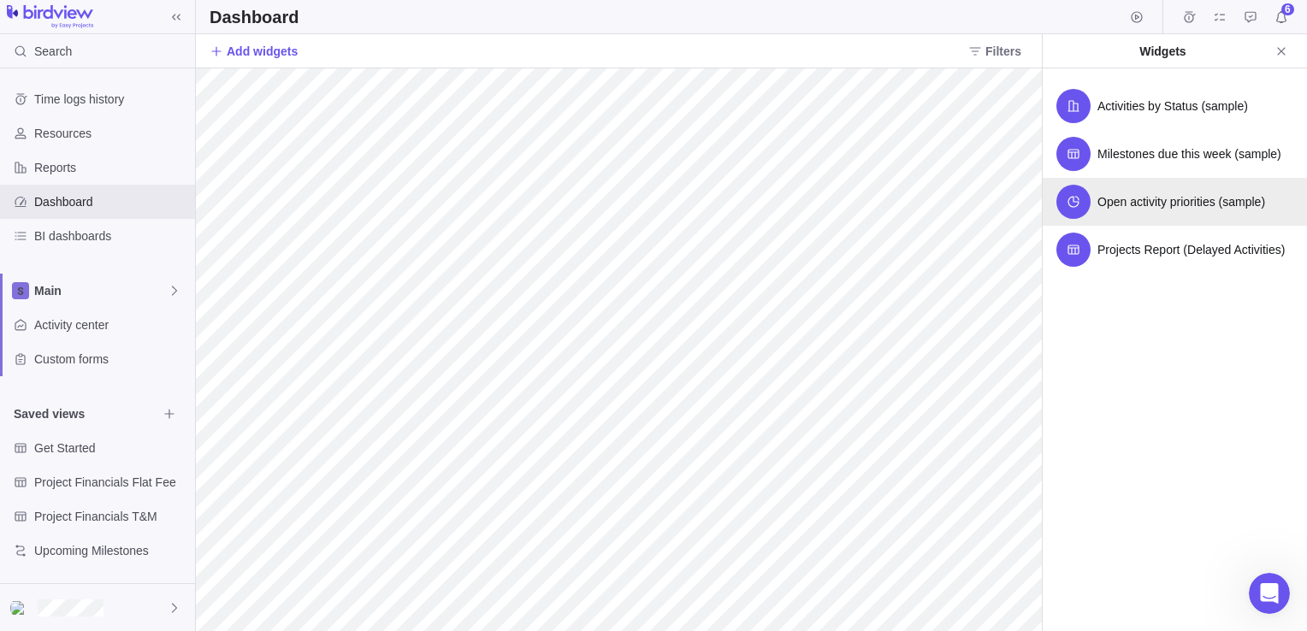
click at [1146, 216] on div "Open activity priorities (sample)" at bounding box center [1174, 202] width 264 height 48
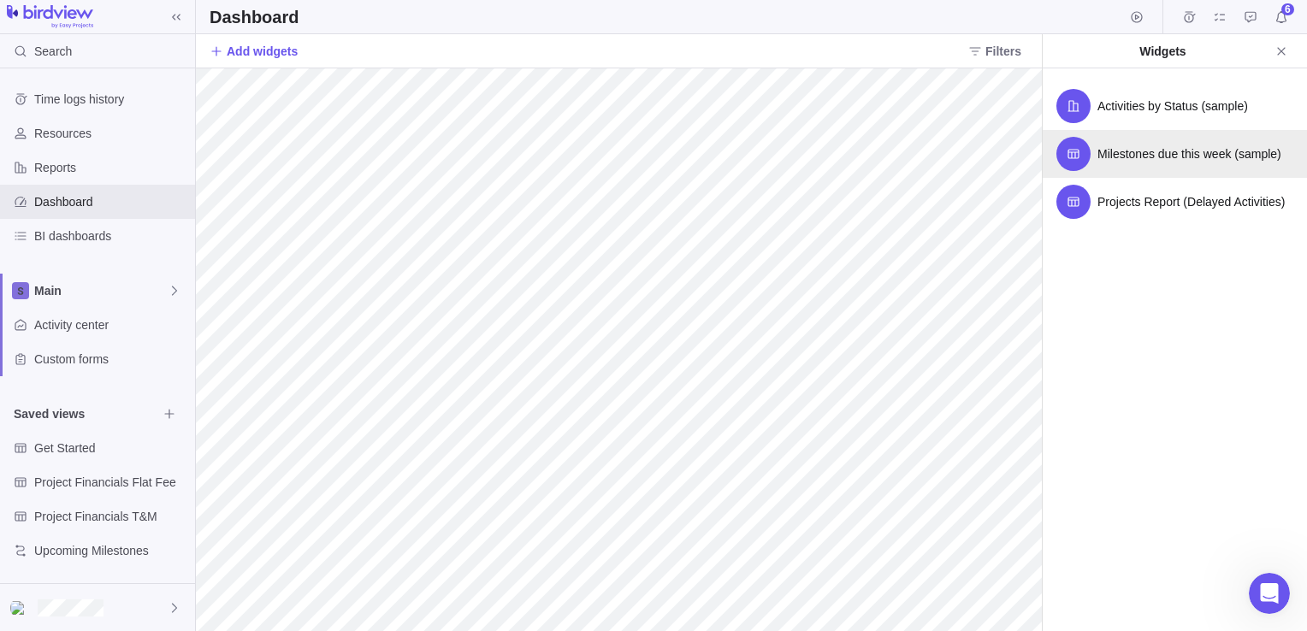
click at [1156, 166] on div "Milestones due this week (sample)" at bounding box center [1174, 154] width 264 height 48
click at [1153, 141] on div "Projects Report (Delayed Activities)" at bounding box center [1174, 154] width 264 height 48
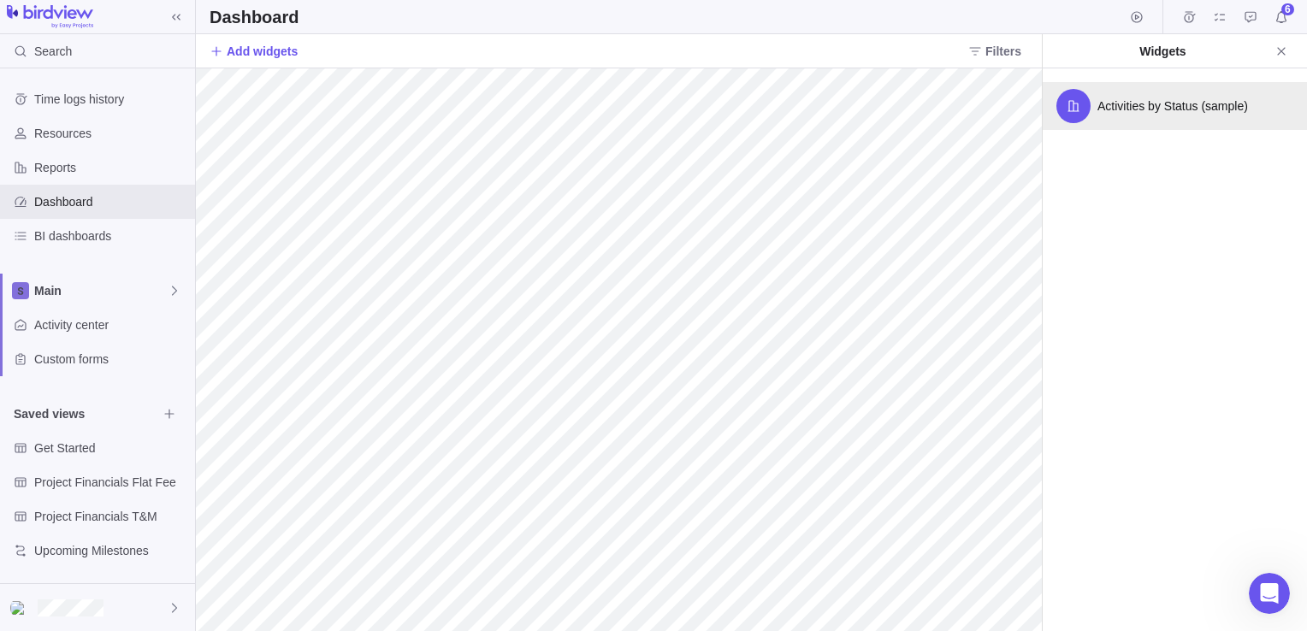
click at [1156, 117] on div "Activities by Status (sample)" at bounding box center [1174, 106] width 264 height 48
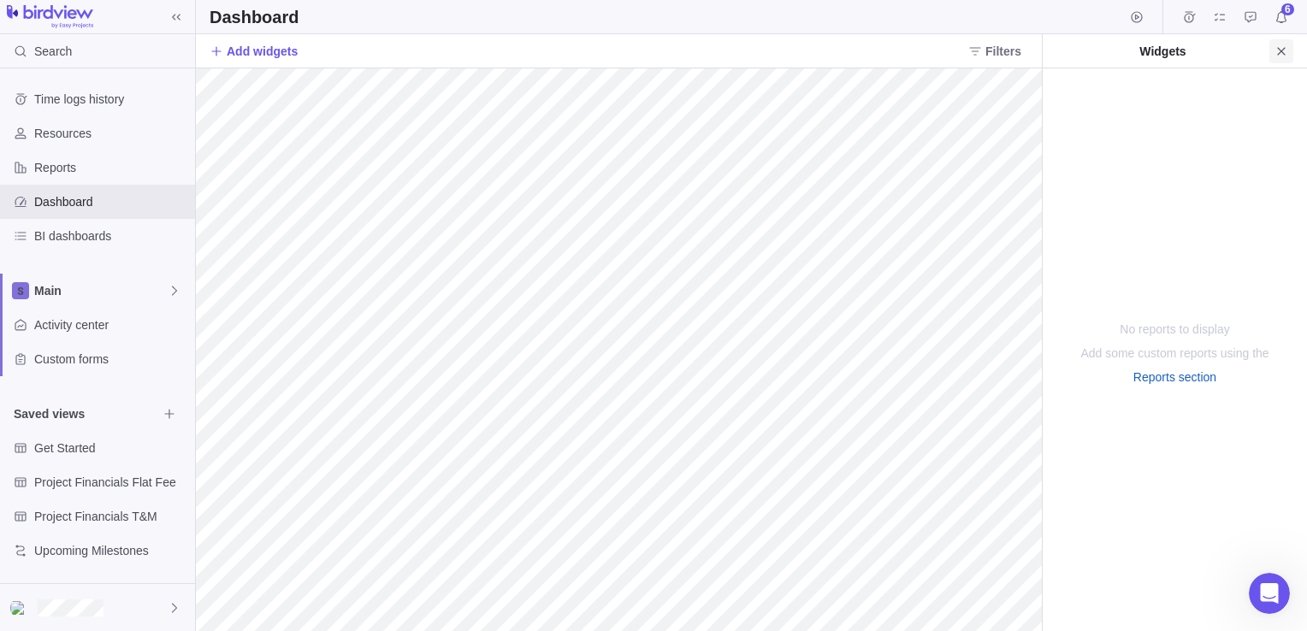
click at [1283, 57] on span "Close" at bounding box center [1281, 51] width 24 height 24
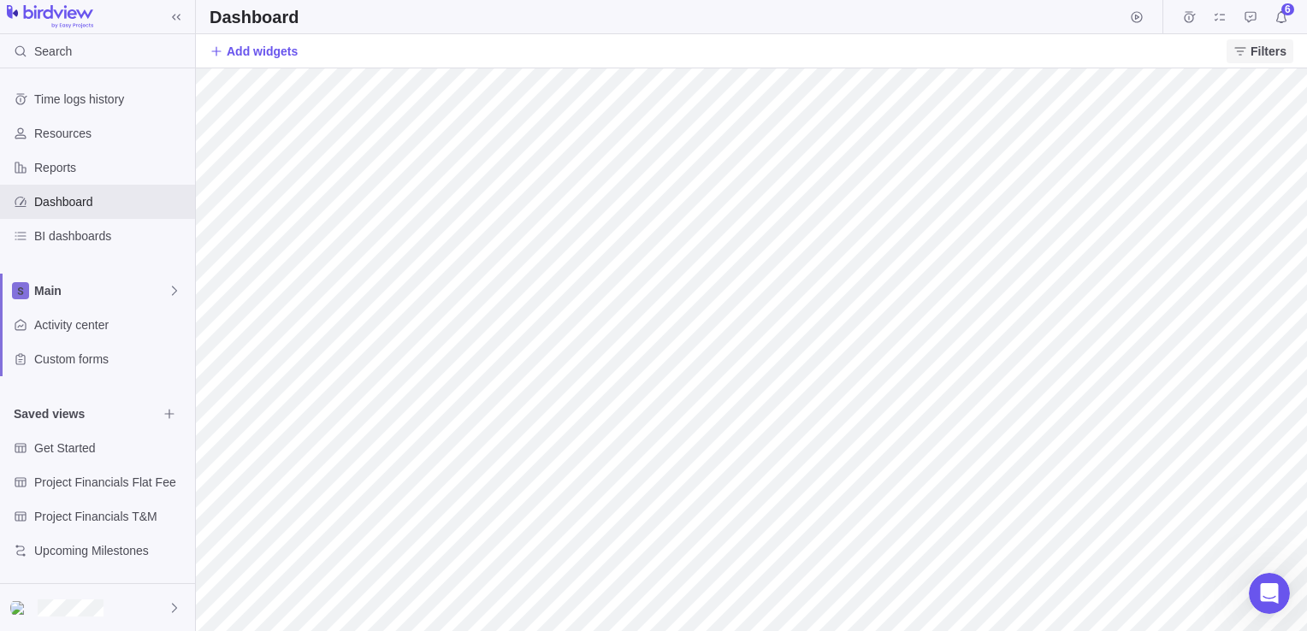
click at [1263, 54] on span "Filters" at bounding box center [1268, 51] width 36 height 17
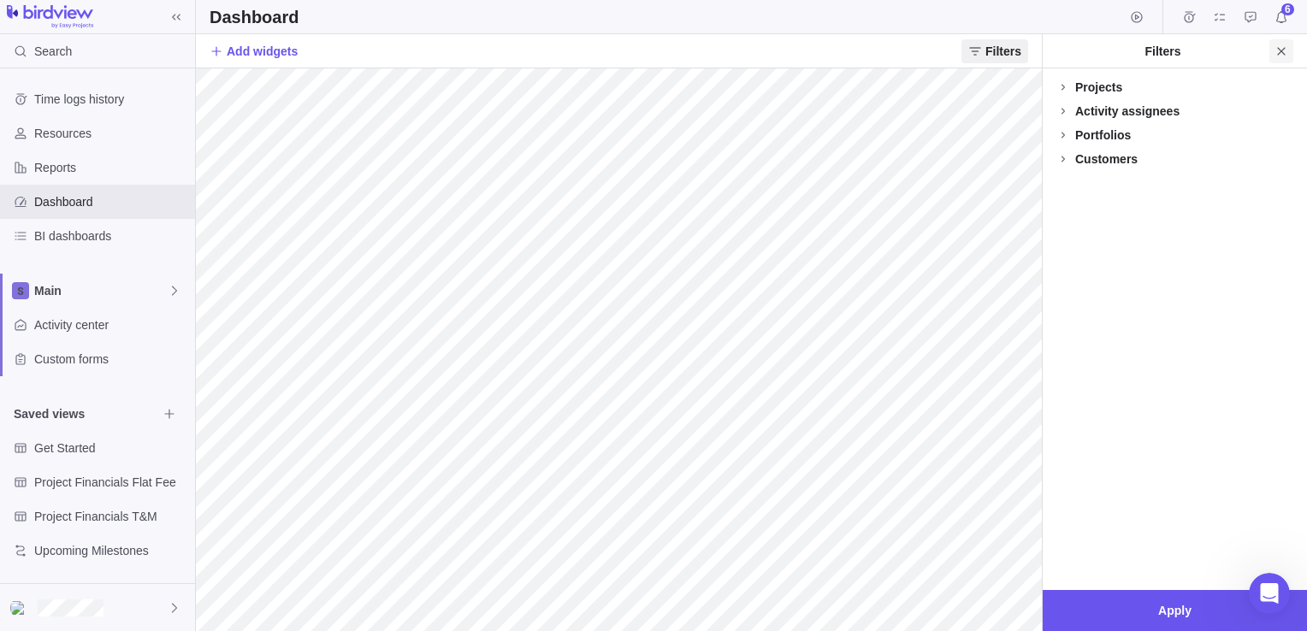
click at [1282, 56] on icon "Close" at bounding box center [1281, 51] width 14 height 14
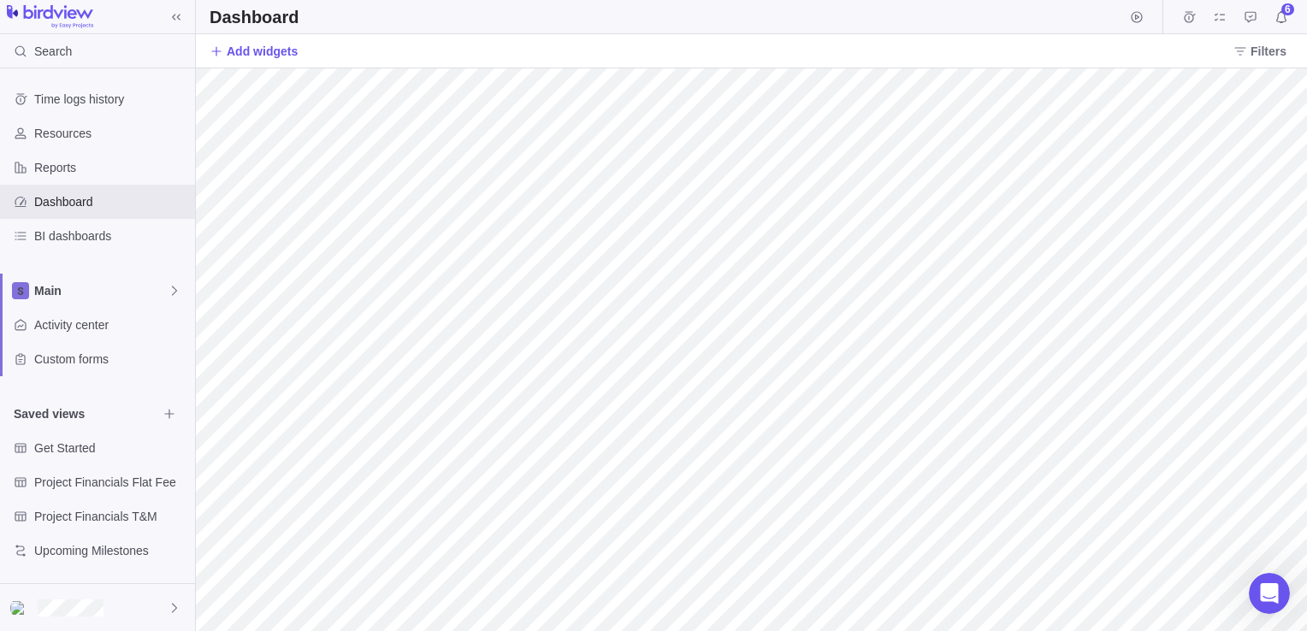
click at [960, 42] on div "Dashboard 6 Add widgets Filters Filters Project name More Activity is milestone…" at bounding box center [751, 315] width 1111 height 631
